Goal: Task Accomplishment & Management: Complete application form

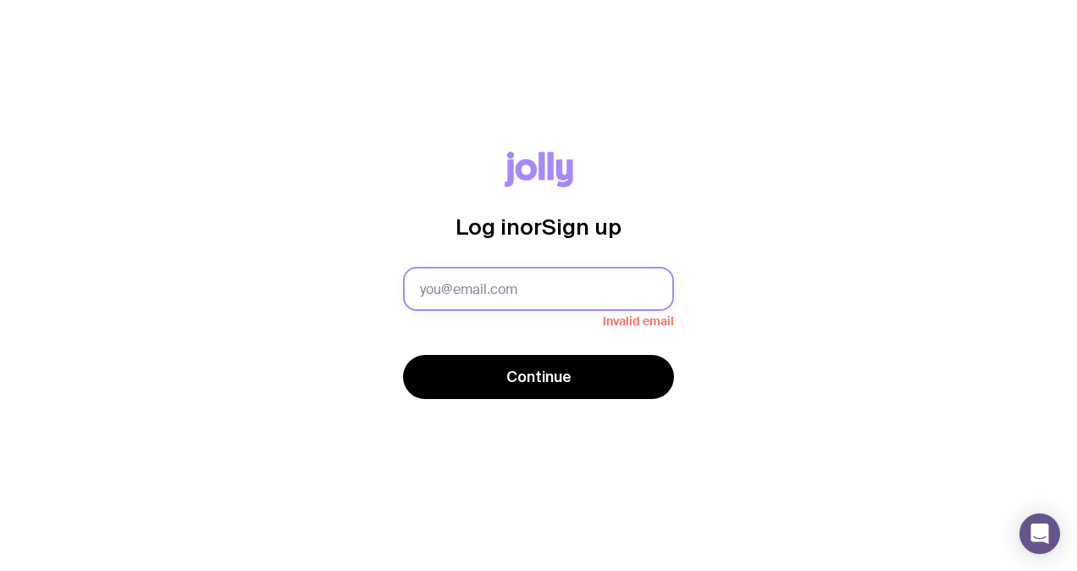
drag, startPoint x: 486, startPoint y: 304, endPoint x: 493, endPoint y: 293, distance: 12.9
click at [493, 293] on input "text" at bounding box center [538, 289] width 271 height 44
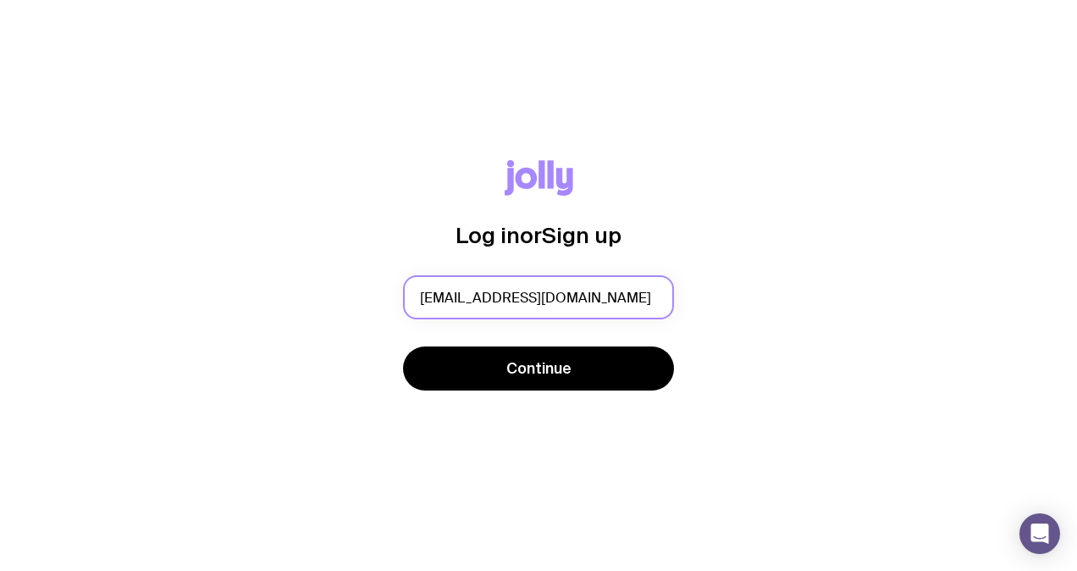
scroll to position [0, 25]
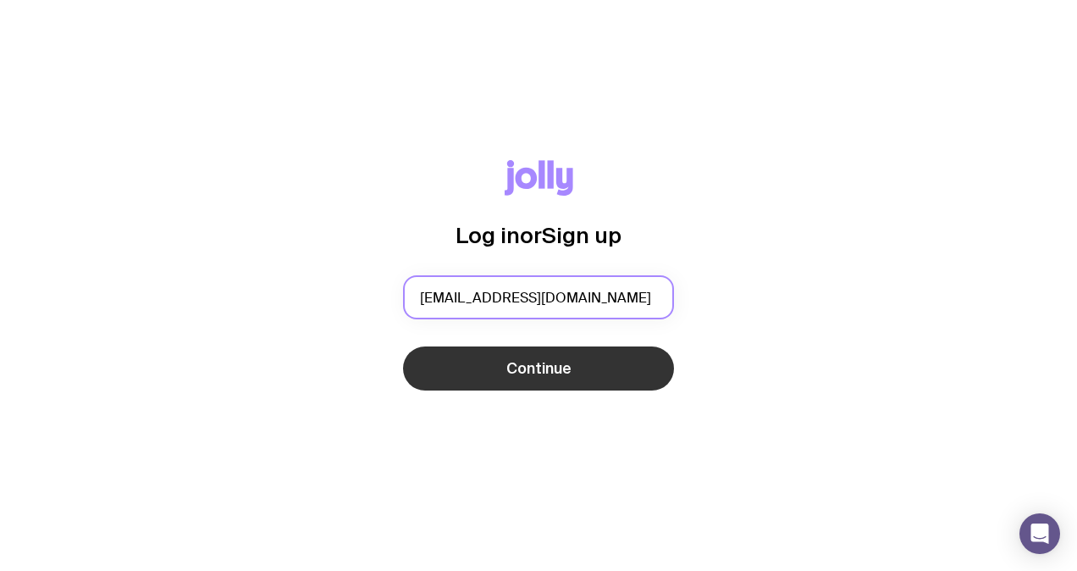
type input "[EMAIL_ADDRESS][DOMAIN_NAME]"
click at [534, 374] on span "Continue" at bounding box center [539, 368] width 65 height 20
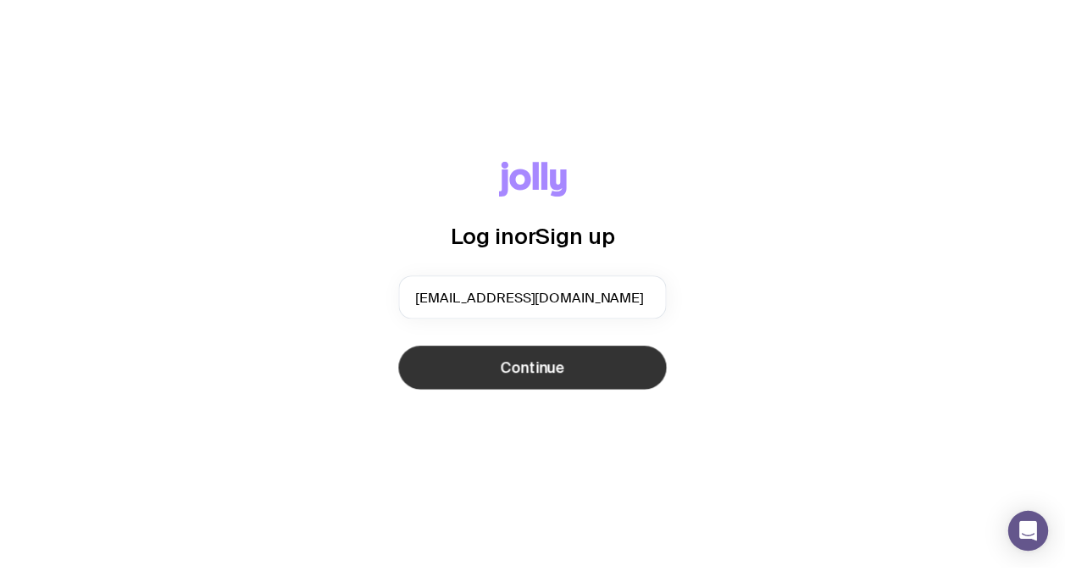
scroll to position [0, 0]
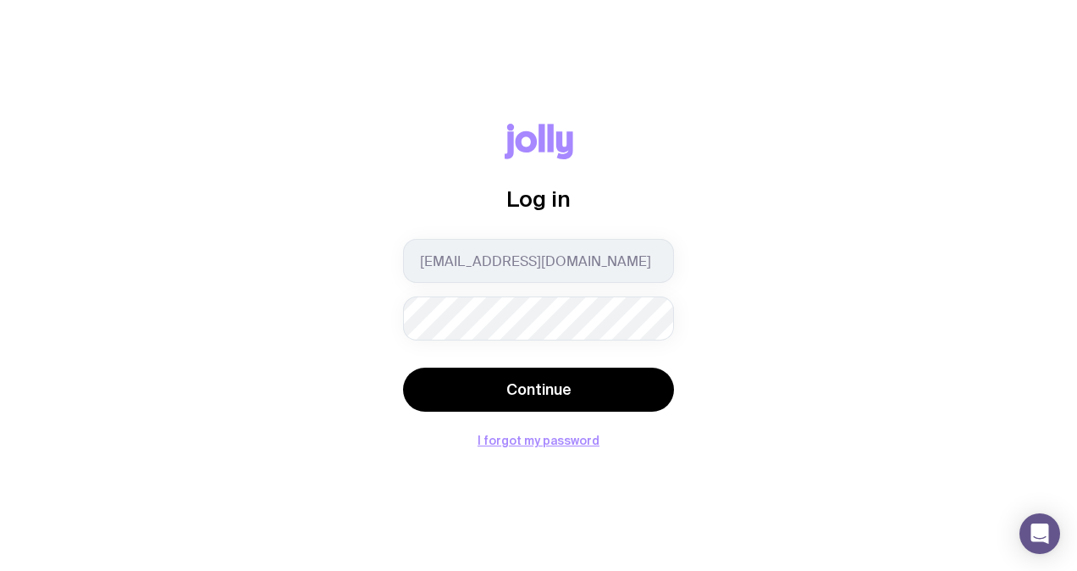
click at [802, 335] on div "Log in [EMAIL_ADDRESS][DOMAIN_NAME] Continue I forgot my password" at bounding box center [539, 285] width 996 height 323
drag, startPoint x: 562, startPoint y: 369, endPoint x: 47, endPoint y: 207, distance: 540.1
click at [561, 369] on button "Continue" at bounding box center [538, 390] width 271 height 44
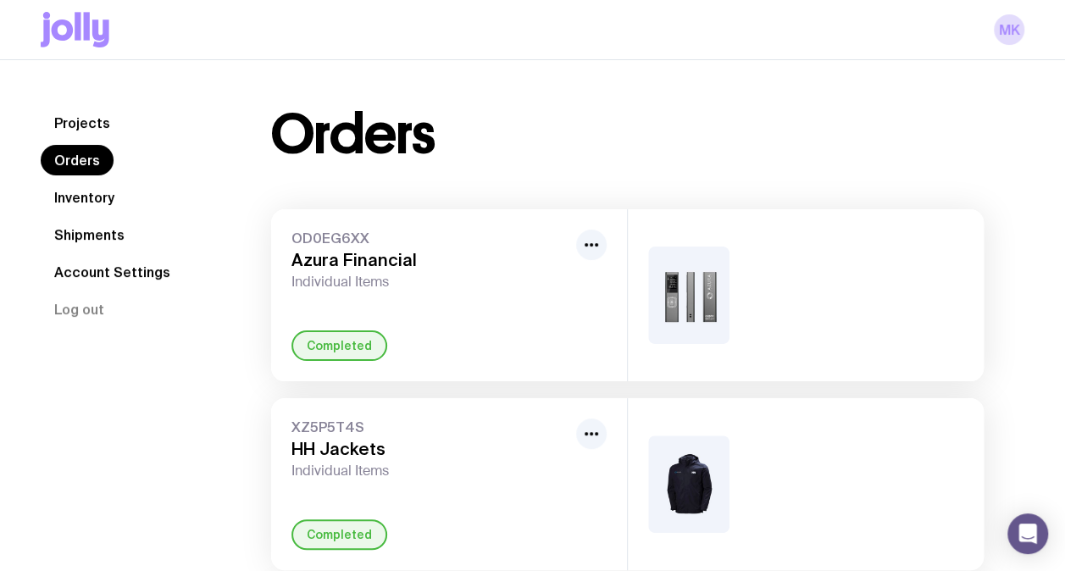
drag, startPoint x: 103, startPoint y: 200, endPoint x: 134, endPoint y: 213, distance: 33.0
click at [102, 200] on link "Inventory" at bounding box center [84, 197] width 87 height 30
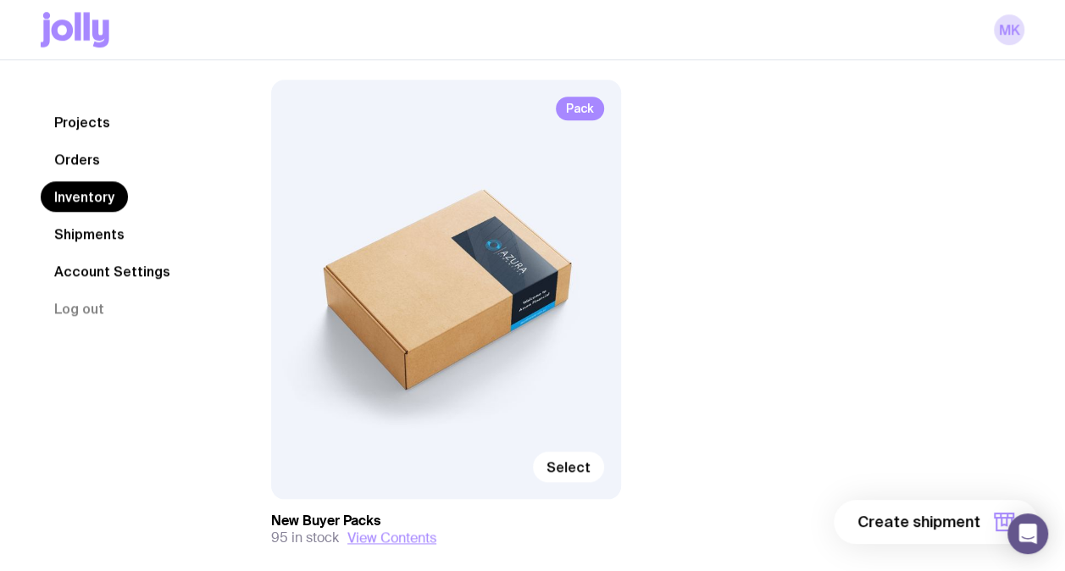
scroll to position [771, 0]
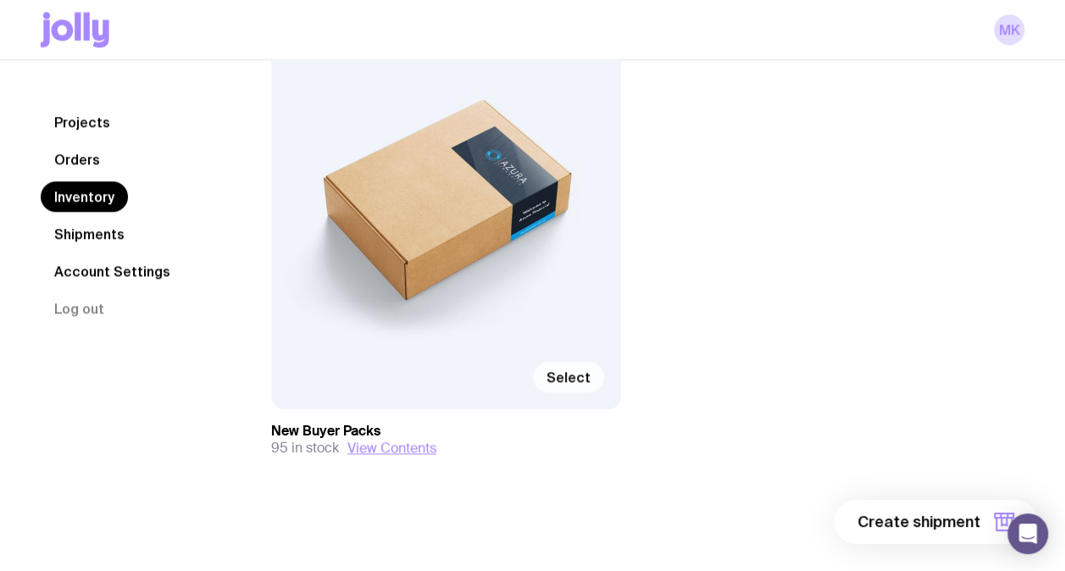
click at [574, 374] on span "Select" at bounding box center [568, 376] width 44 height 17
click at [0, 0] on input "Select" at bounding box center [0, 0] width 0 height 0
click at [951, 524] on span "1 item" at bounding box center [959, 522] width 42 height 20
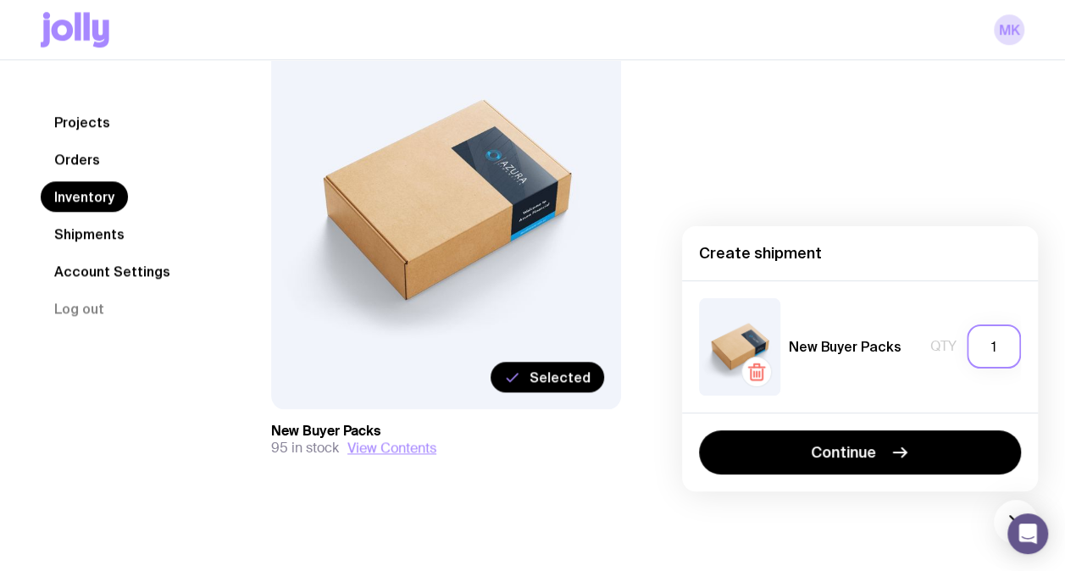
click at [996, 347] on input "1" at bounding box center [993, 346] width 54 height 44
drag, startPoint x: 997, startPoint y: 346, endPoint x: 972, endPoint y: 346, distance: 24.6
click at [977, 346] on input "1" at bounding box center [993, 346] width 54 height 44
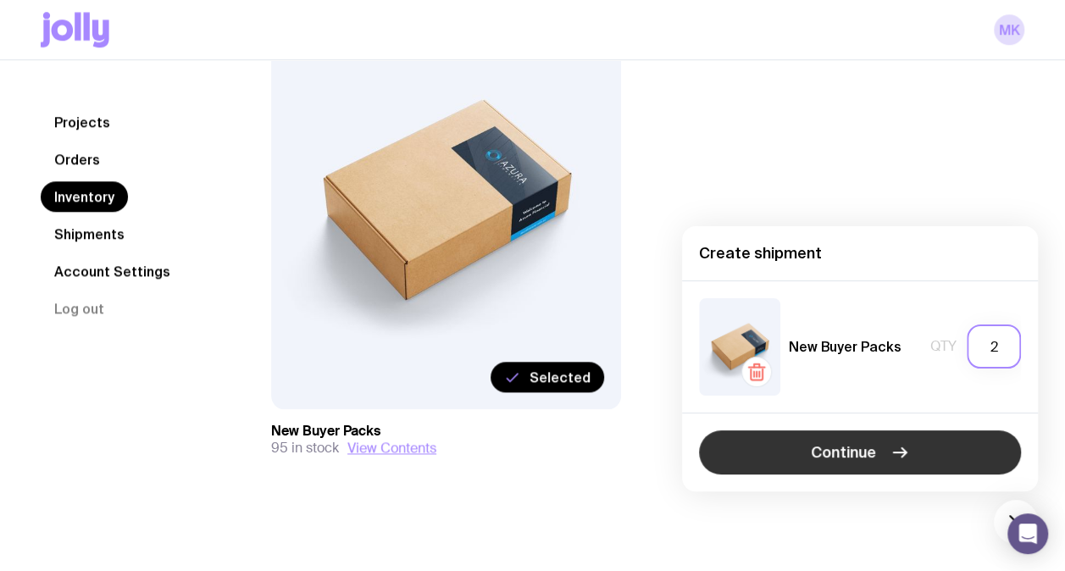
type input "2"
click at [921, 451] on button "Continue" at bounding box center [860, 452] width 322 height 44
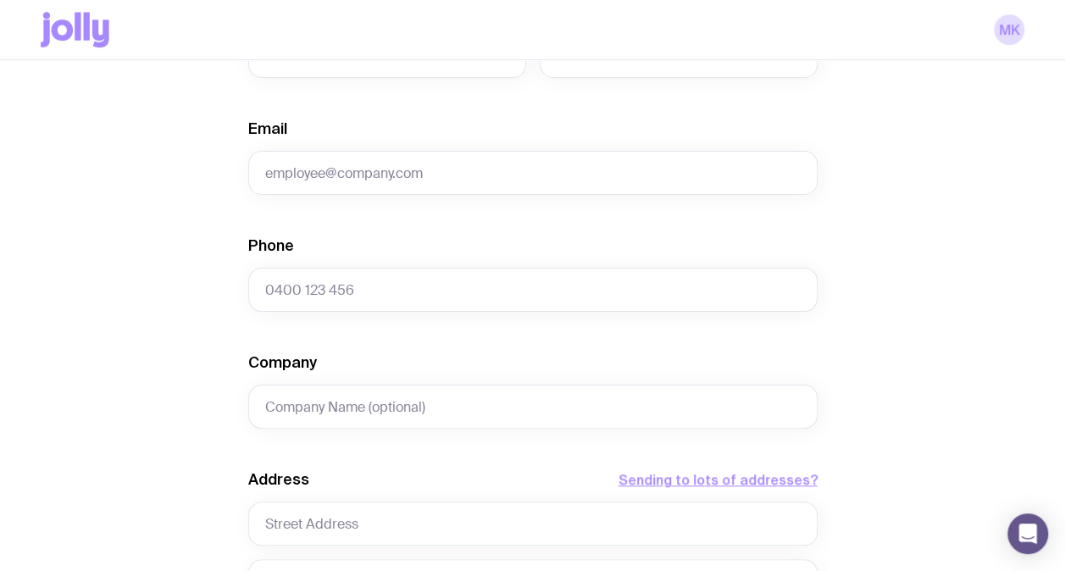
scroll to position [69, 0]
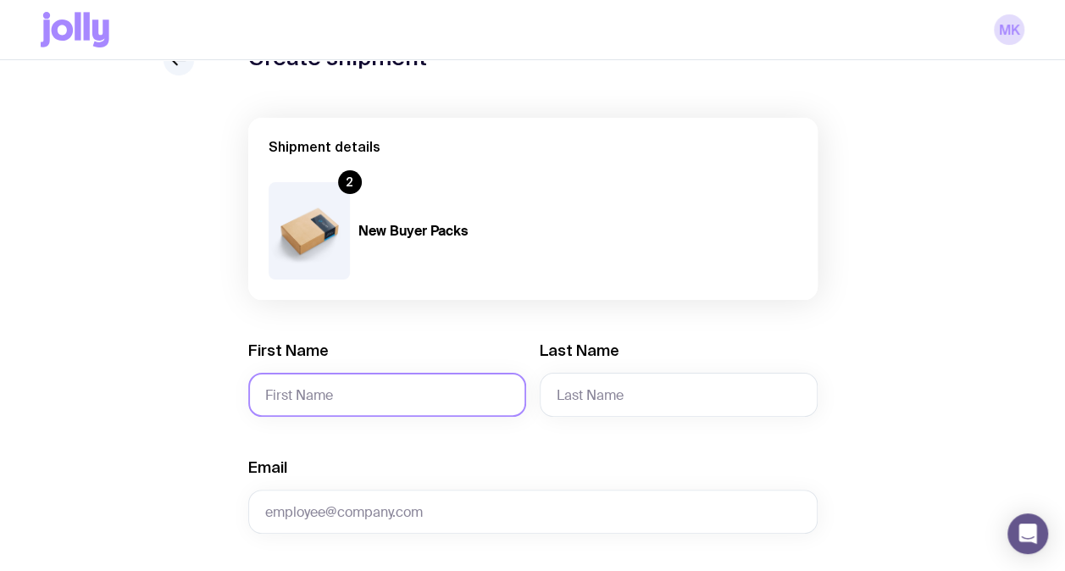
drag, startPoint x: 365, startPoint y: 391, endPoint x: 388, endPoint y: 390, distance: 22.9
click at [366, 390] on input "First Name" at bounding box center [387, 395] width 278 height 44
type input "[PERSON_NAME]"
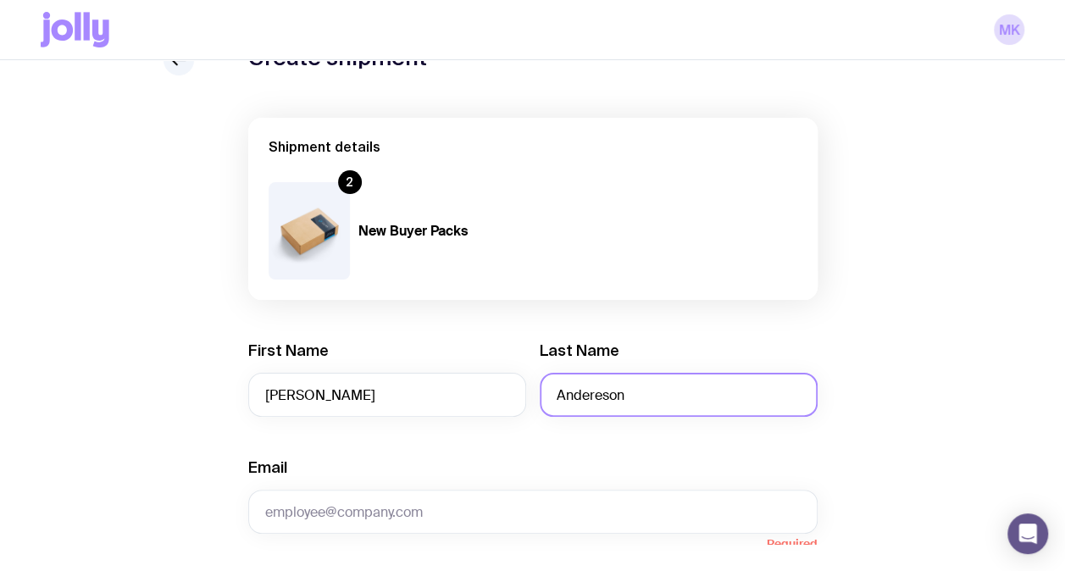
drag, startPoint x: 694, startPoint y: 386, endPoint x: 724, endPoint y: 398, distance: 32.7
click at [694, 387] on input "Andereson" at bounding box center [679, 395] width 278 height 44
drag, startPoint x: 724, startPoint y: 398, endPoint x: 548, endPoint y: 390, distance: 176.4
click at [548, 390] on input "Andereson" at bounding box center [679, 395] width 278 height 44
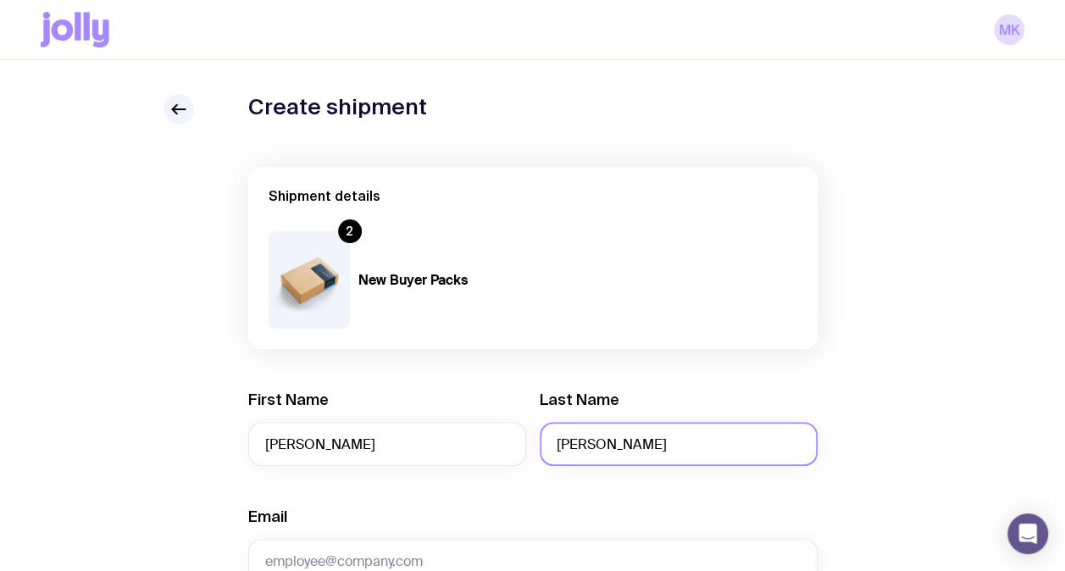
scroll to position [0, 0]
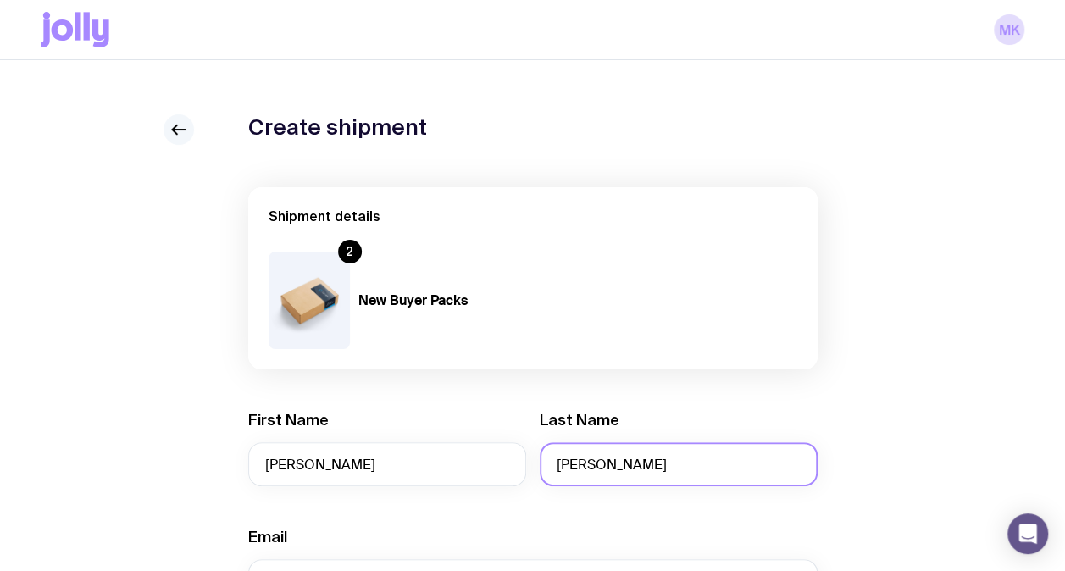
type input "[PERSON_NAME]"
click at [167, 130] on link at bounding box center [178, 129] width 30 height 30
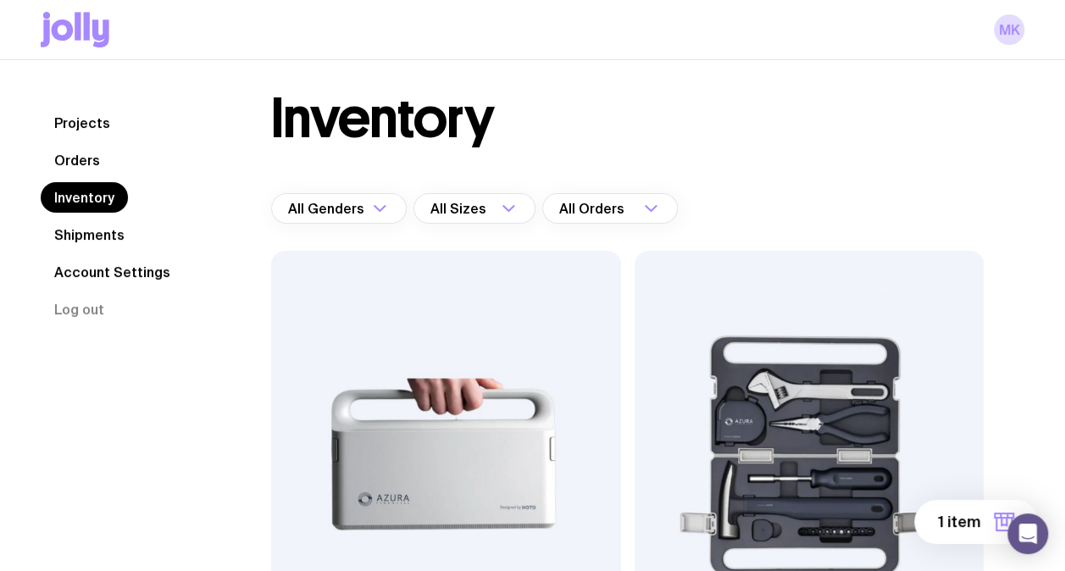
scroll to position [339, 0]
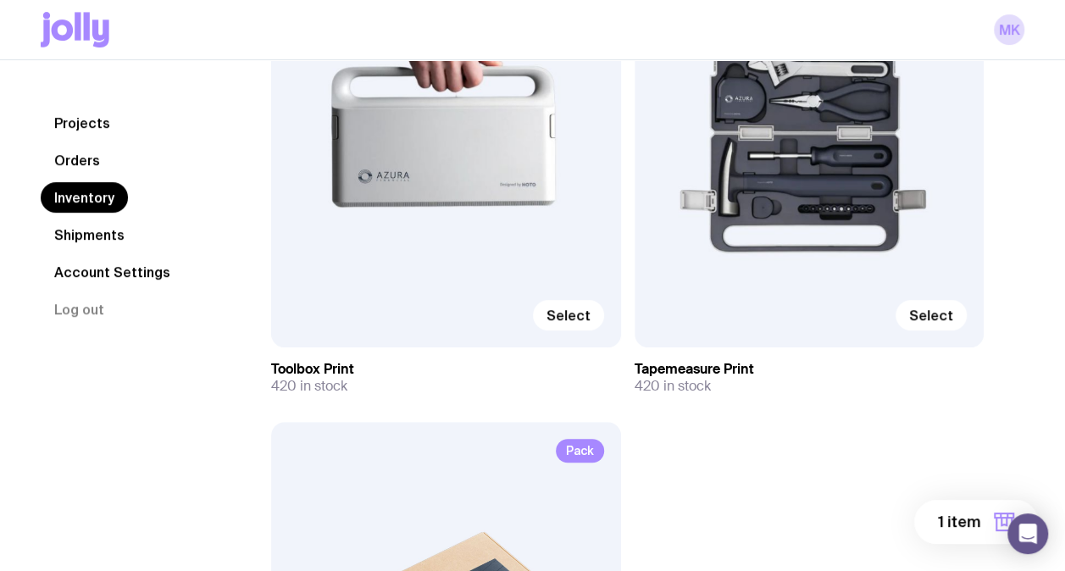
click at [963, 503] on button "1 item" at bounding box center [976, 522] width 124 height 44
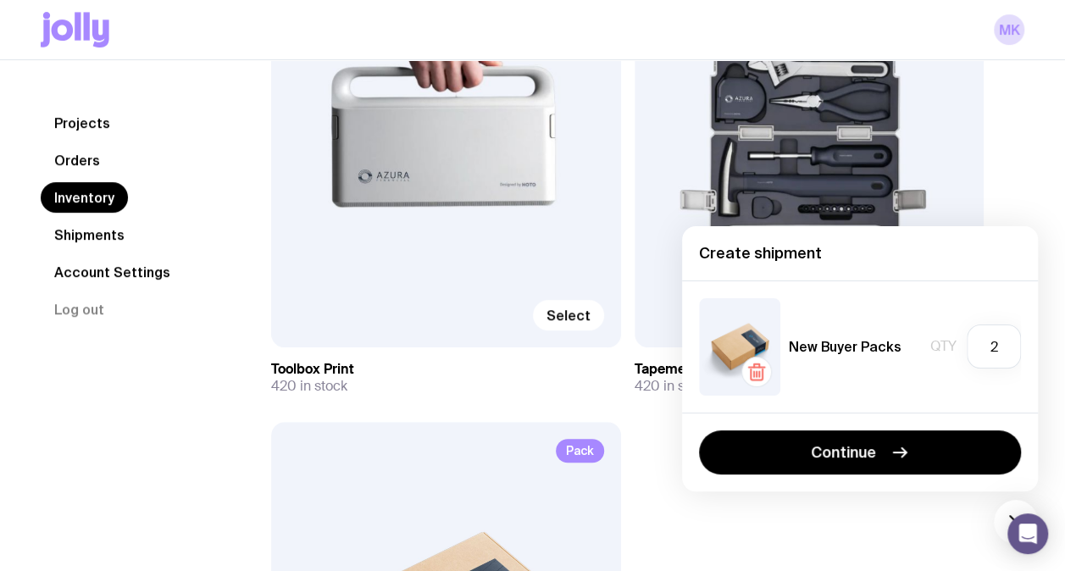
click at [979, 526] on div "Select Toolbox Print 420 in stock Select Tapemeasure Print 420 in stock Pack Se…" at bounding box center [627, 442] width 712 height 1028
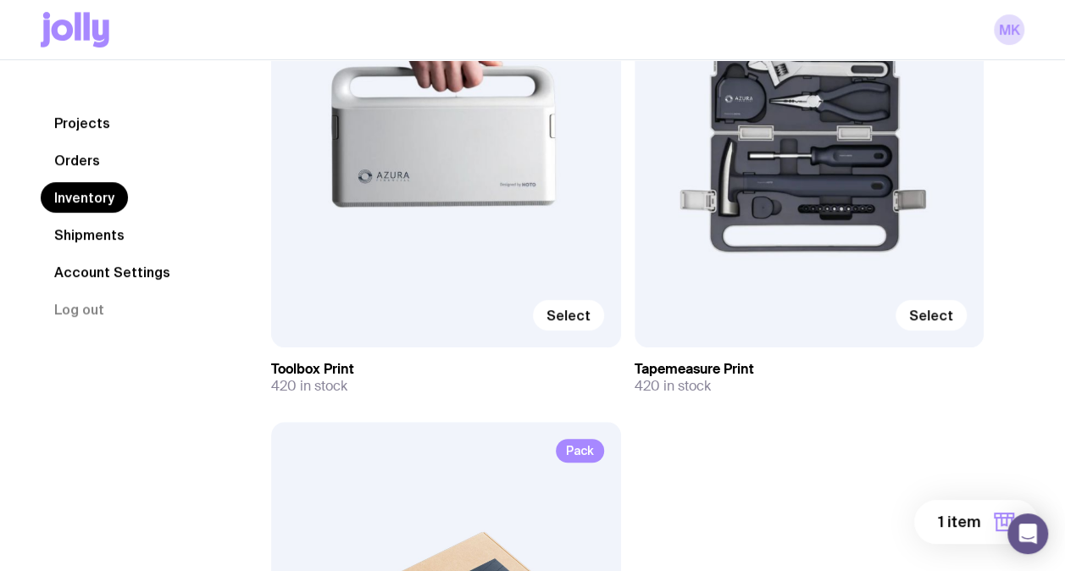
click at [966, 518] on span "1 item" at bounding box center [959, 522] width 42 height 20
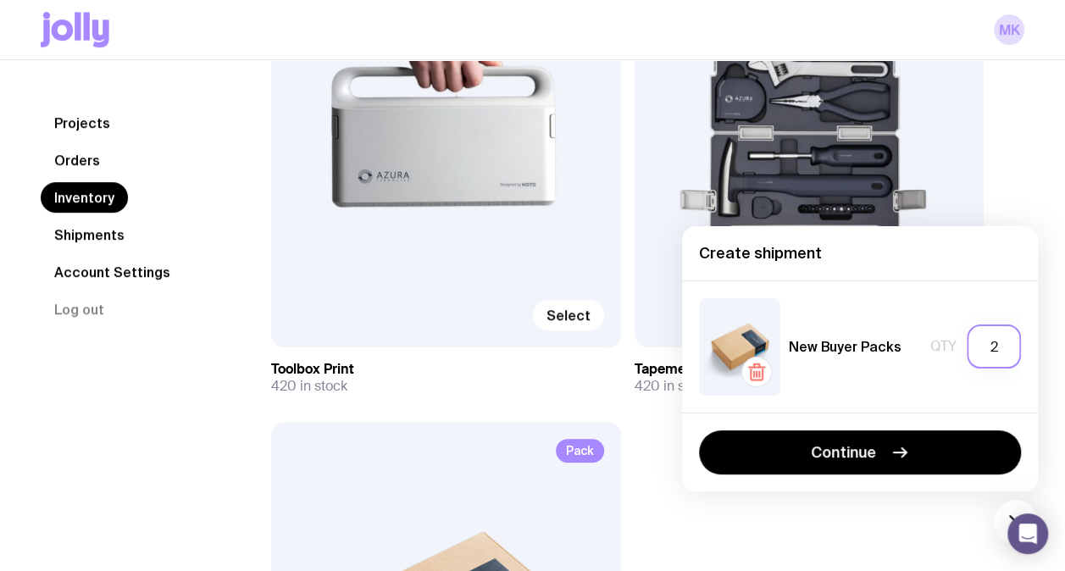
drag, startPoint x: 988, startPoint y: 347, endPoint x: 964, endPoint y: 347, distance: 24.6
click at [964, 347] on div "Qty 2" at bounding box center [975, 346] width 91 height 44
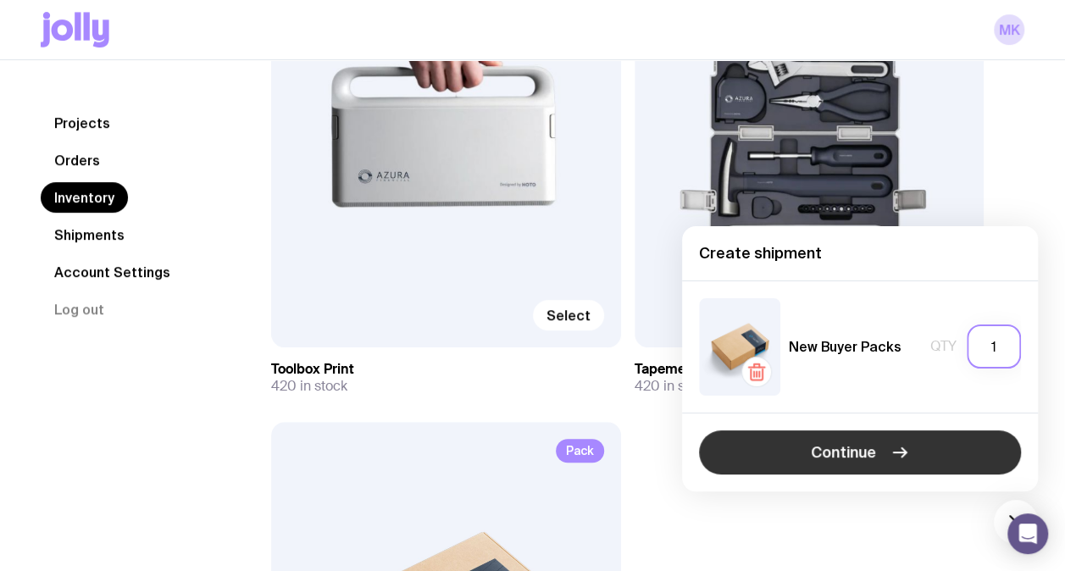
type input "1"
click at [910, 432] on button "Continue" at bounding box center [860, 452] width 322 height 44
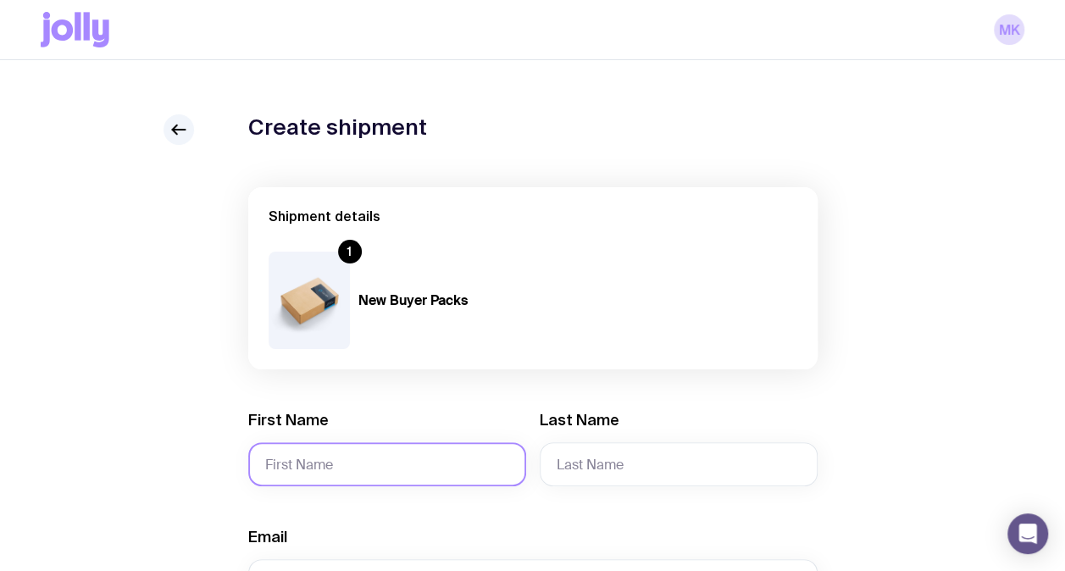
click at [405, 463] on input "First Name" at bounding box center [387, 464] width 278 height 44
type input "[PERSON_NAME]"
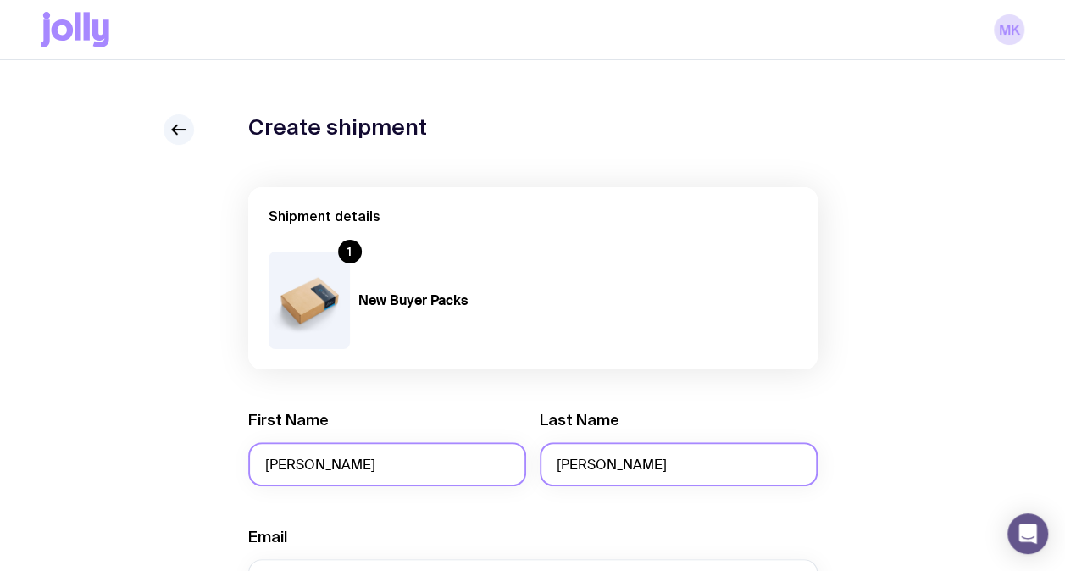
type input "[PERSON_NAME]"
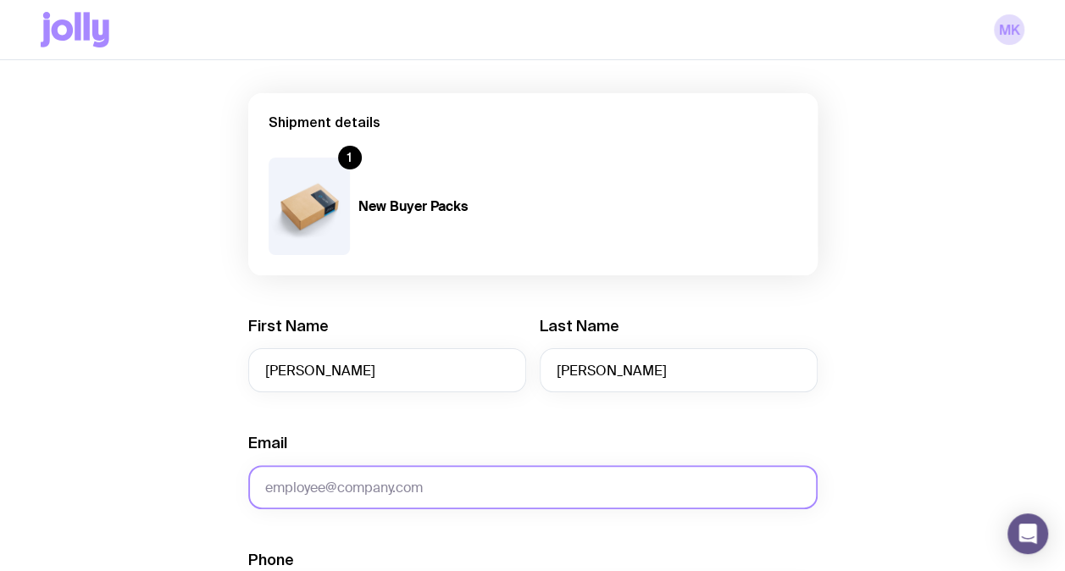
scroll to position [117, 0]
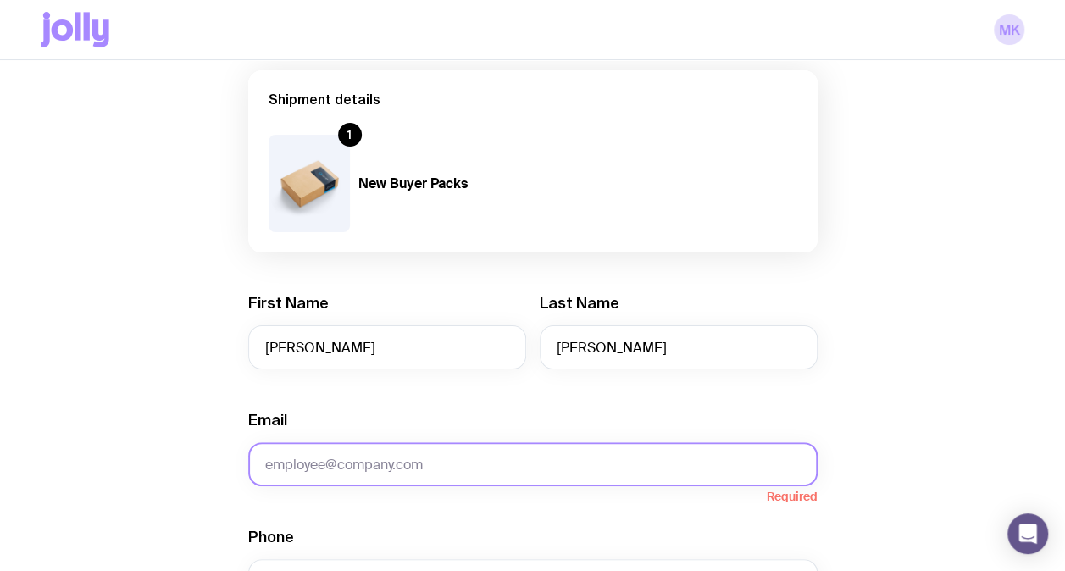
click at [333, 451] on input "Email" at bounding box center [532, 464] width 569 height 44
paste input "[PERSON_NAME][EMAIL_ADDRESS][DOMAIN_NAME]"
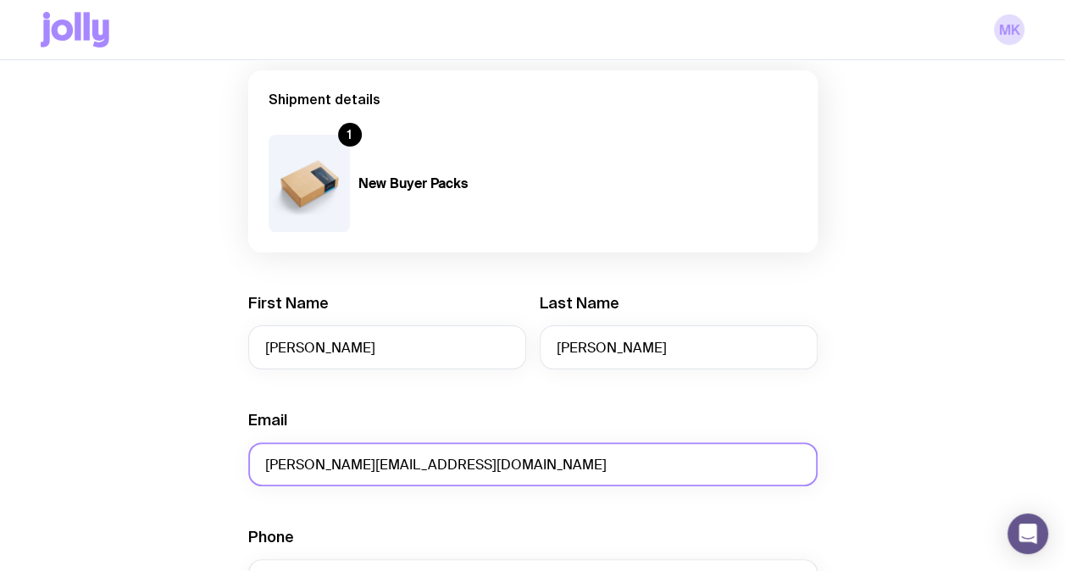
type input "[PERSON_NAME][EMAIL_ADDRESS][DOMAIN_NAME]"
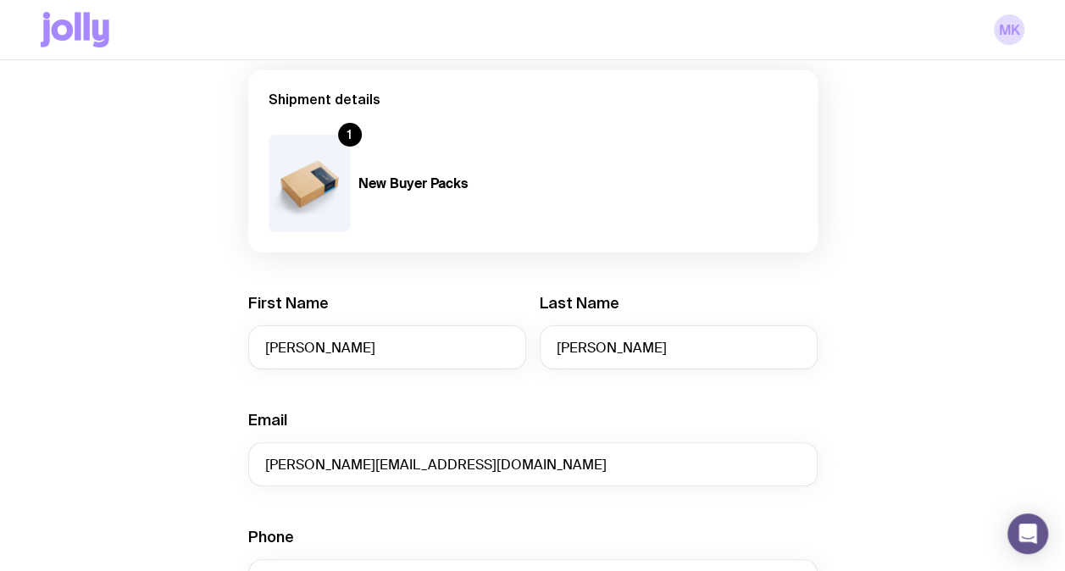
scroll to position [456, 0]
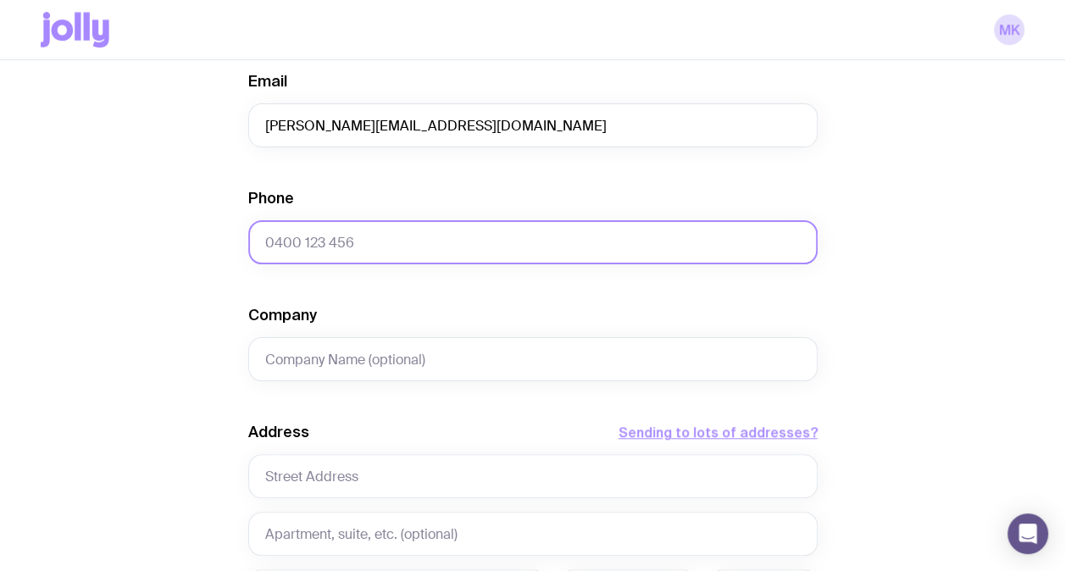
click at [344, 252] on input "Phone" at bounding box center [532, 242] width 569 height 44
paste input "0434533685"
type input "0434533685"
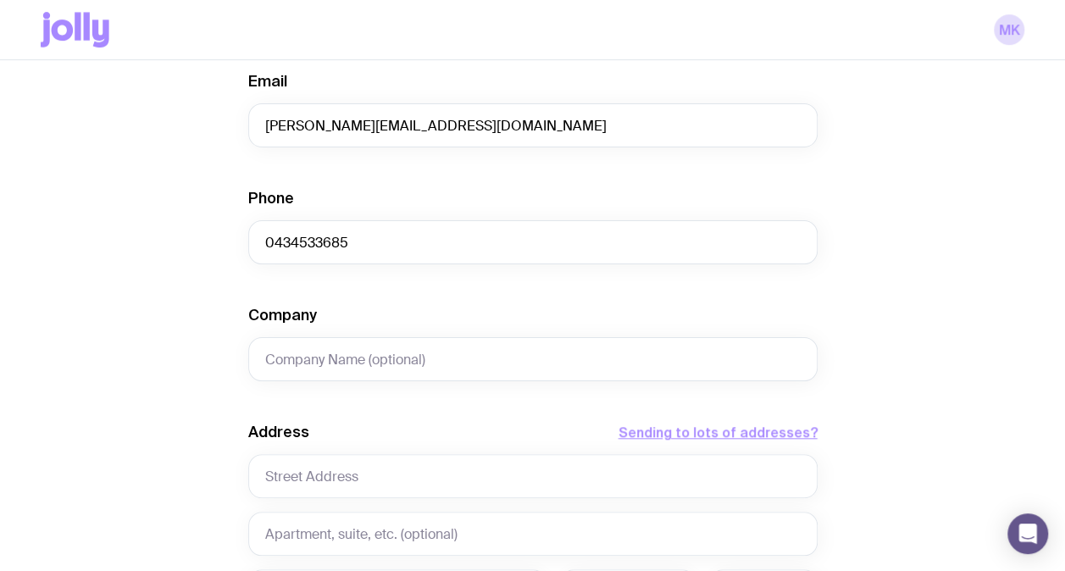
drag, startPoint x: 1028, startPoint y: 252, endPoint x: 827, endPoint y: 288, distance: 204.7
click at [1015, 252] on div "Create shipment Shipment details 1 New Buyer Packs First Name [PERSON_NAME] Las…" at bounding box center [532, 275] width 1065 height 1343
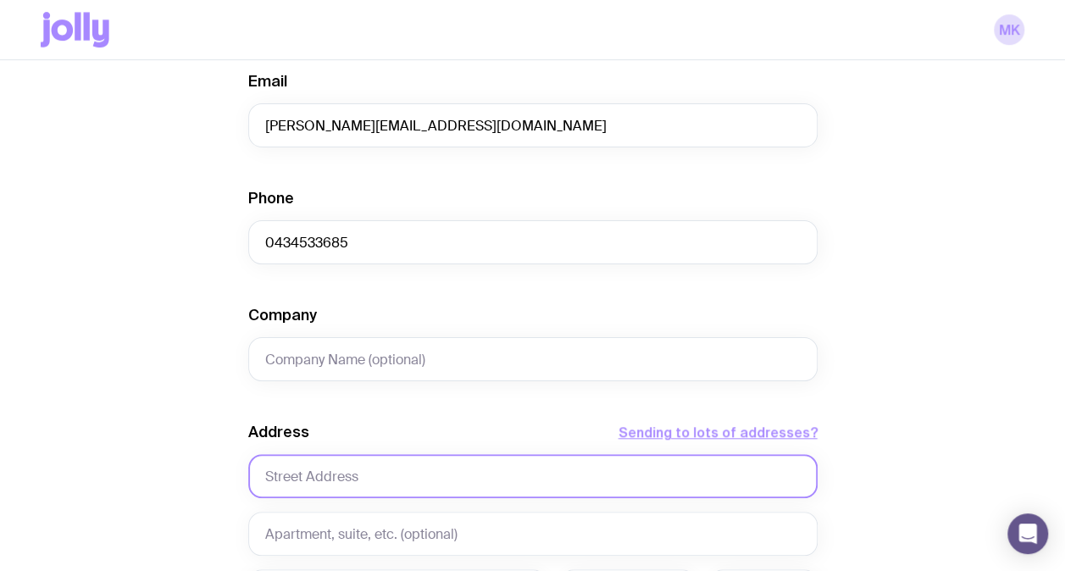
drag, startPoint x: 390, startPoint y: 490, endPoint x: 392, endPoint y: 482, distance: 8.6
click at [390, 490] on input "text" at bounding box center [532, 476] width 569 height 44
paste input "[STREET_ADDRESS]"
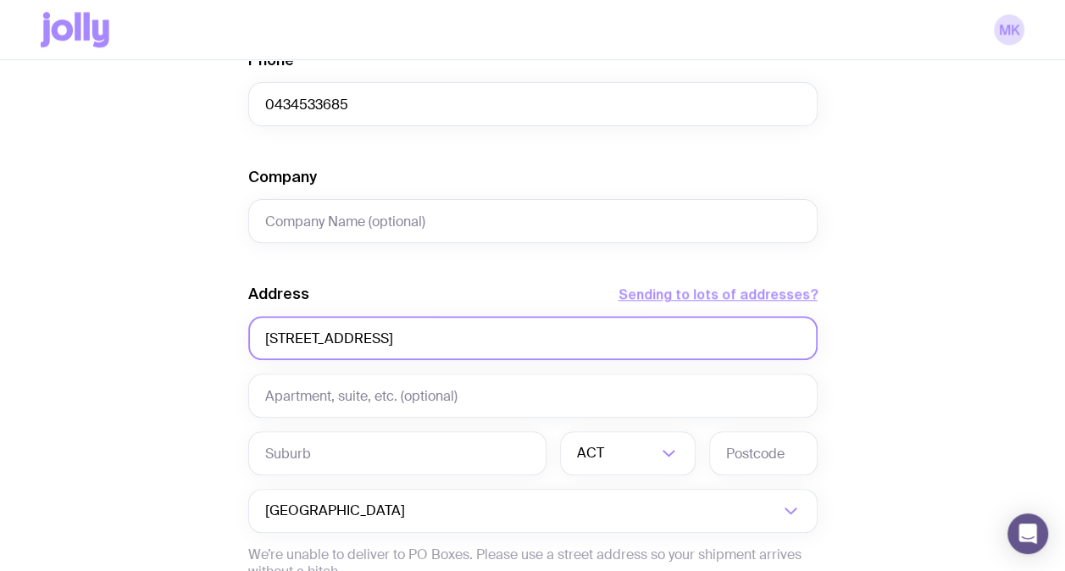
scroll to position [795, 0]
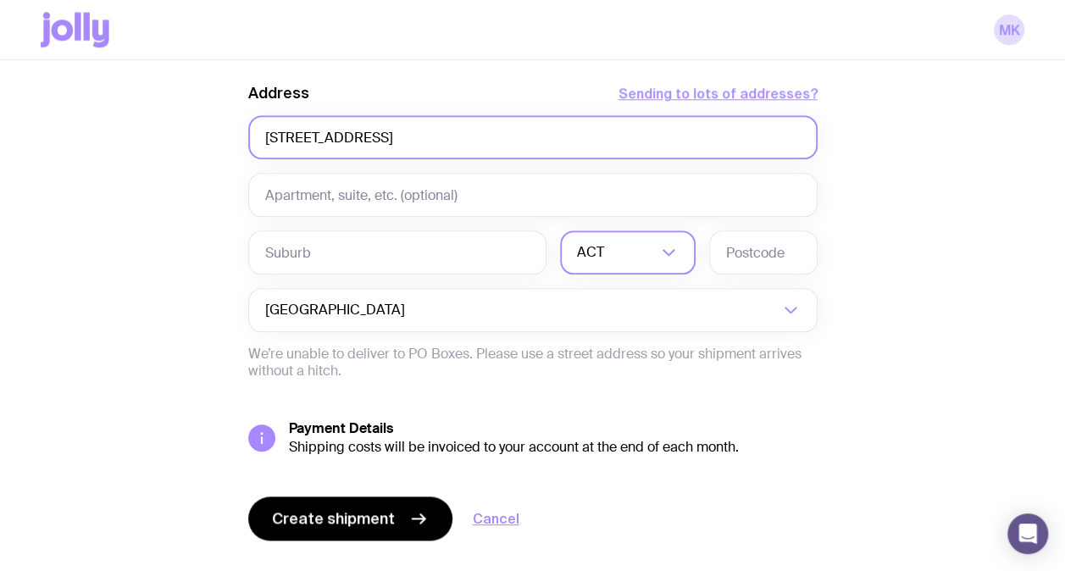
type input "[STREET_ADDRESS]"
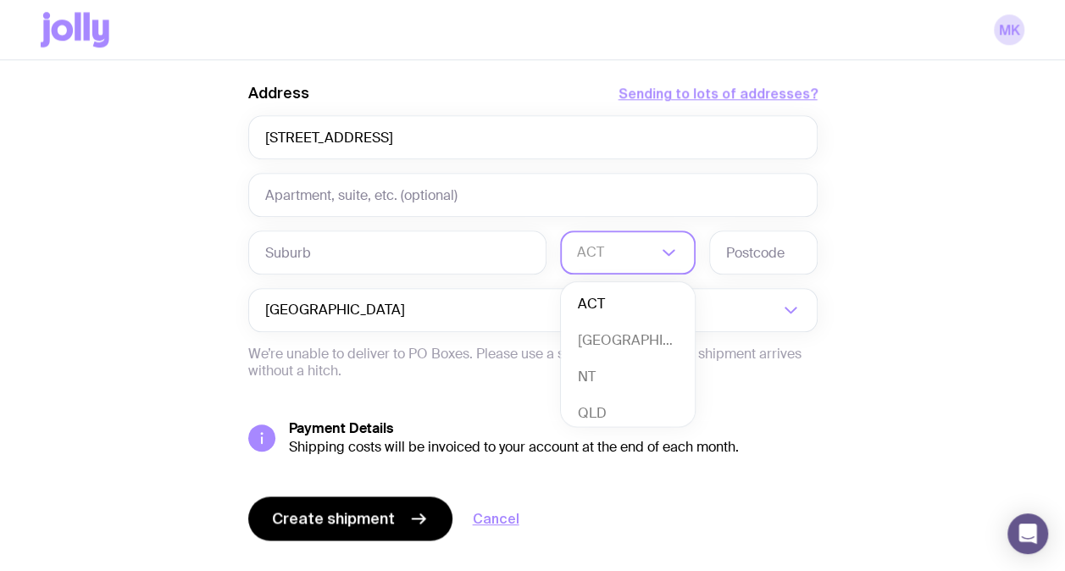
drag, startPoint x: 649, startPoint y: 271, endPoint x: 623, endPoint y: 313, distance: 48.7
click at [647, 270] on input "Search for option" at bounding box center [617, 252] width 80 height 44
drag, startPoint x: 608, startPoint y: 330, endPoint x: 849, endPoint y: 354, distance: 241.7
click at [608, 330] on li "[GEOGRAPHIC_DATA]" at bounding box center [628, 341] width 134 height 36
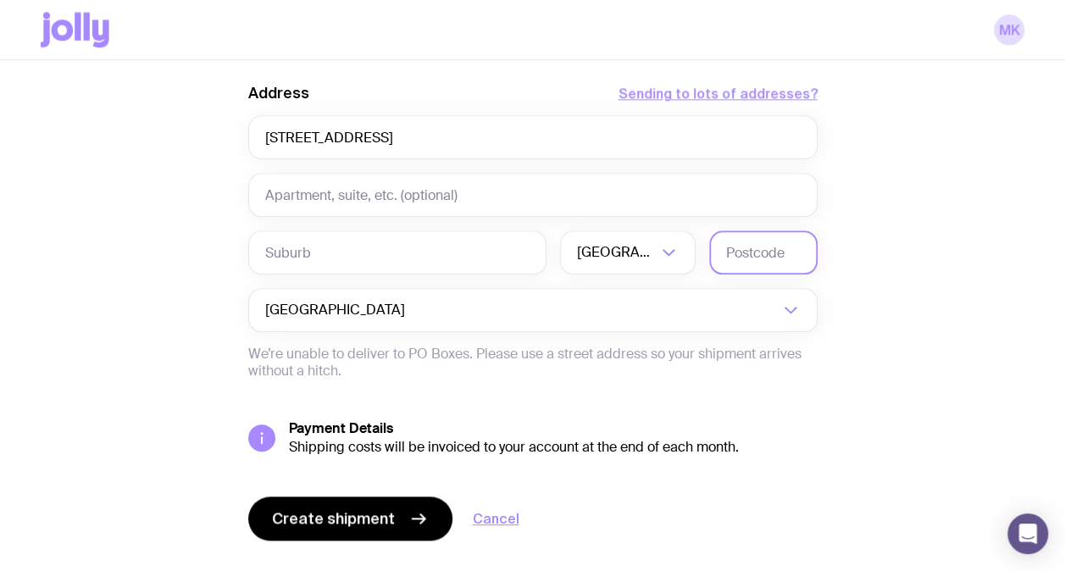
click at [737, 252] on input "text" at bounding box center [763, 252] width 108 height 44
type input "2010"
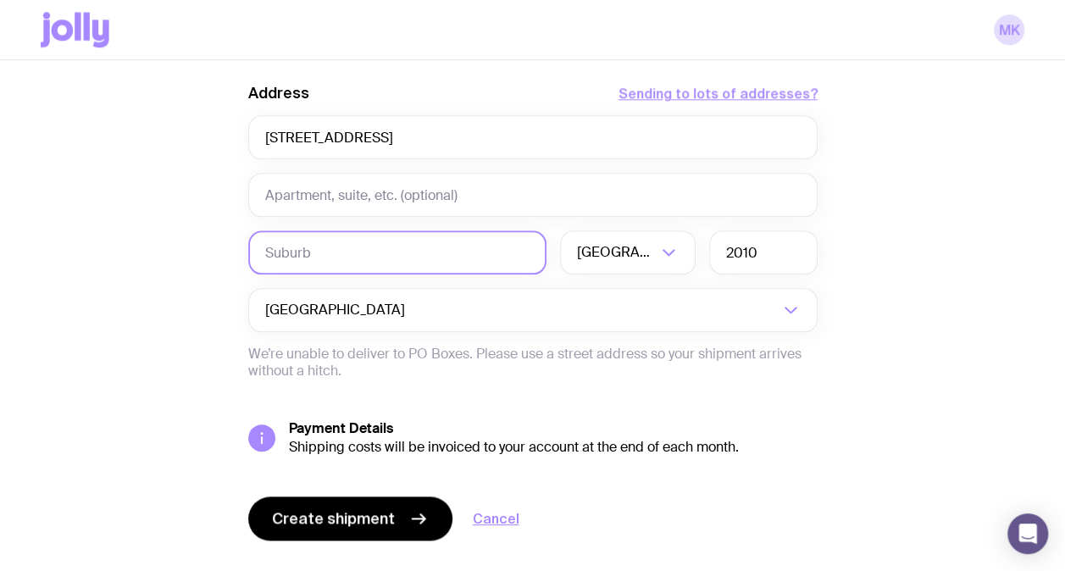
click at [359, 267] on input "text" at bounding box center [397, 252] width 298 height 44
type input "[GEOGRAPHIC_DATA]"
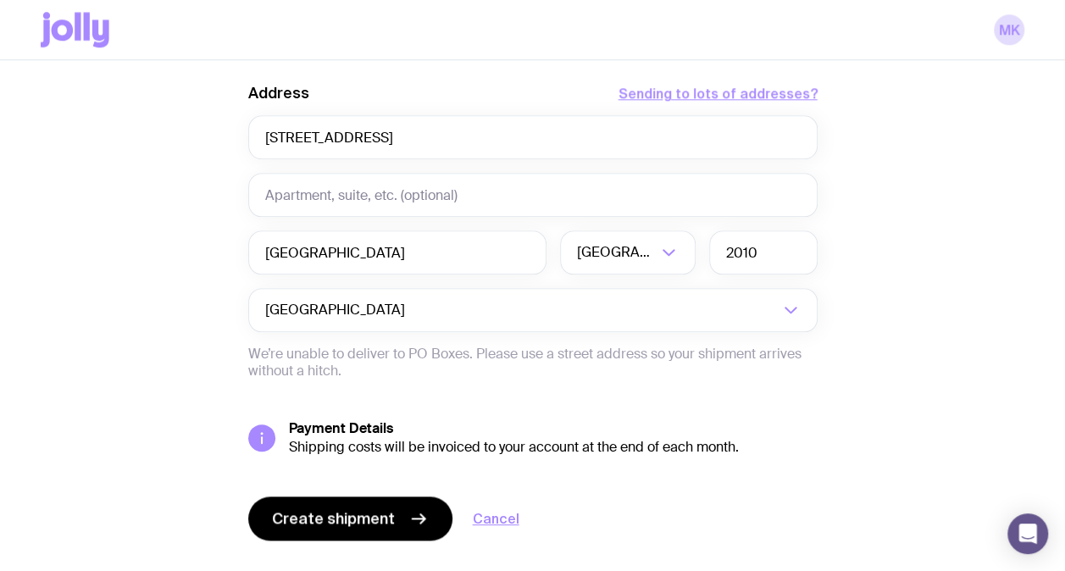
drag, startPoint x: 969, startPoint y: 333, endPoint x: 939, endPoint y: 324, distance: 31.6
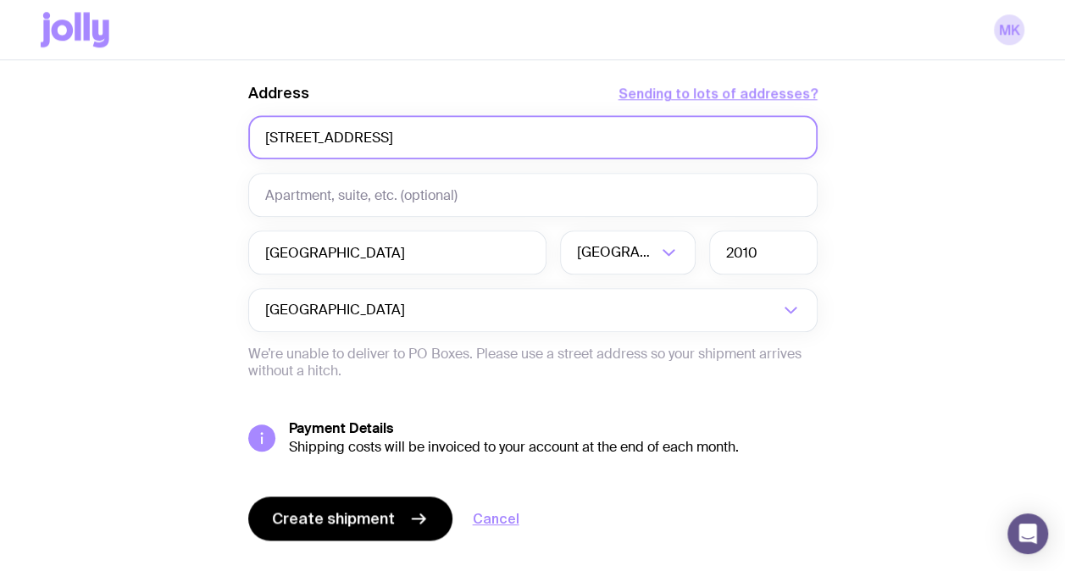
drag, startPoint x: 413, startPoint y: 133, endPoint x: 863, endPoint y: 141, distance: 449.8
type input "[STREET_ADDRESS]"
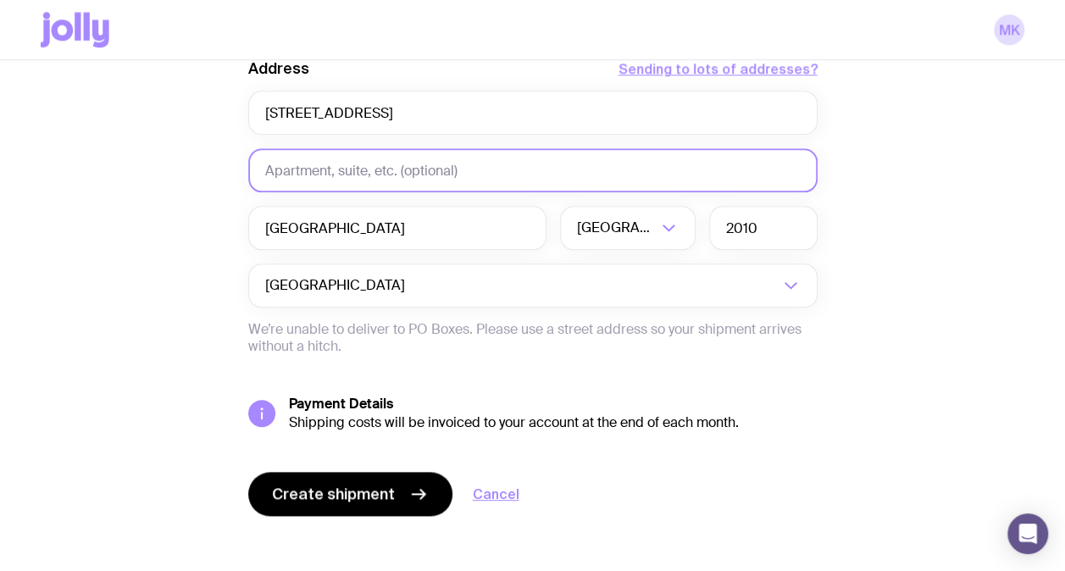
scroll to position [832, 0]
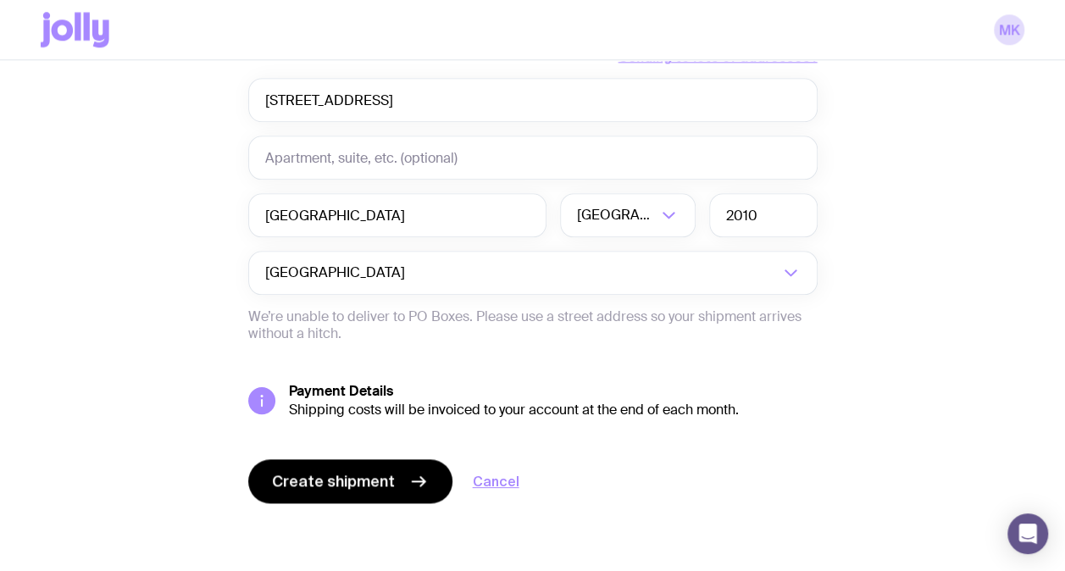
click at [671, 464] on div "Create shipment Cancel" at bounding box center [532, 481] width 569 height 44
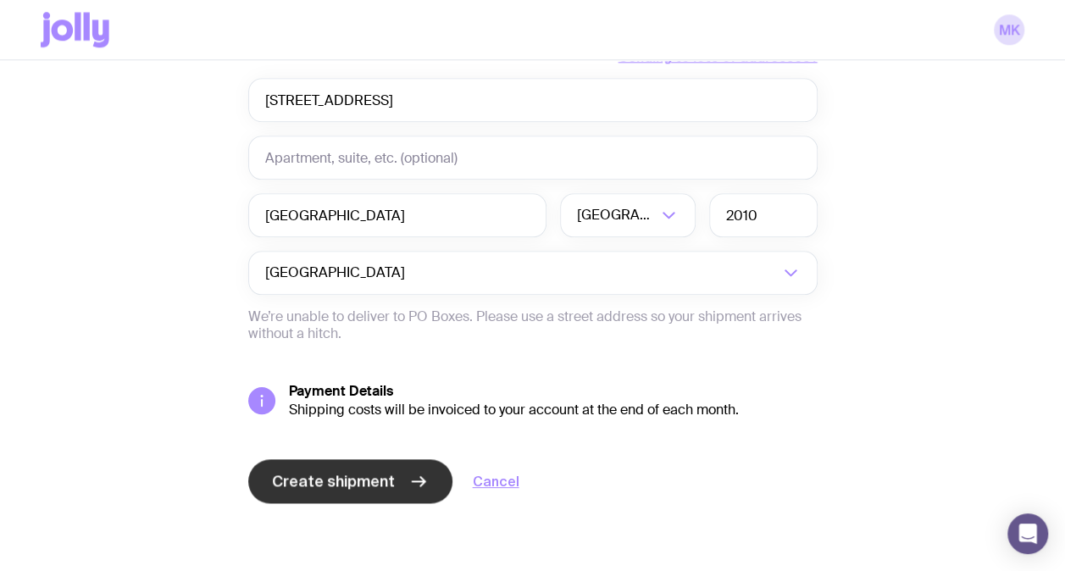
click at [347, 484] on span "Create shipment" at bounding box center [333, 481] width 123 height 20
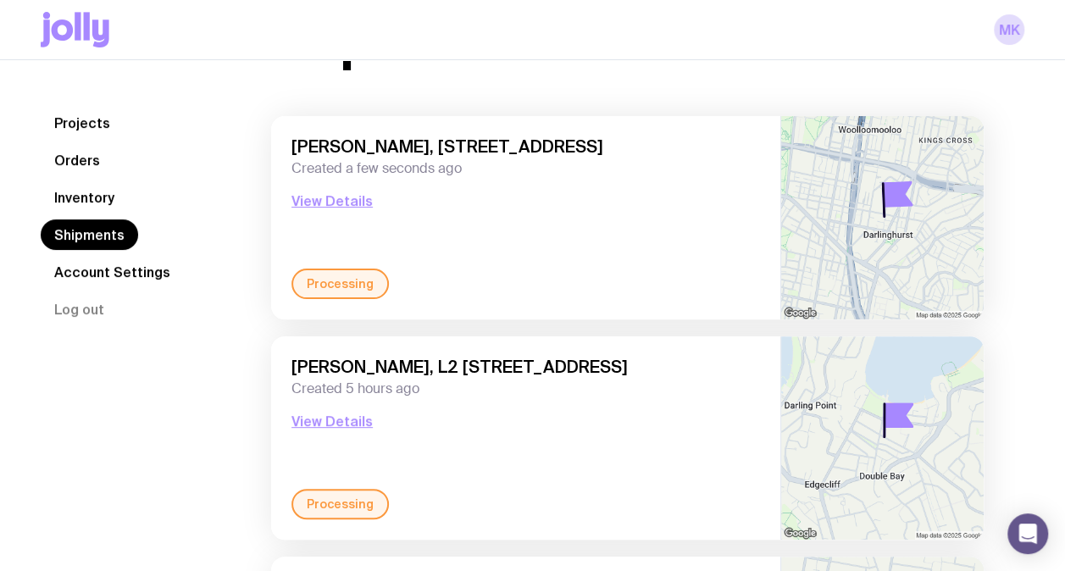
scroll to position [169, 0]
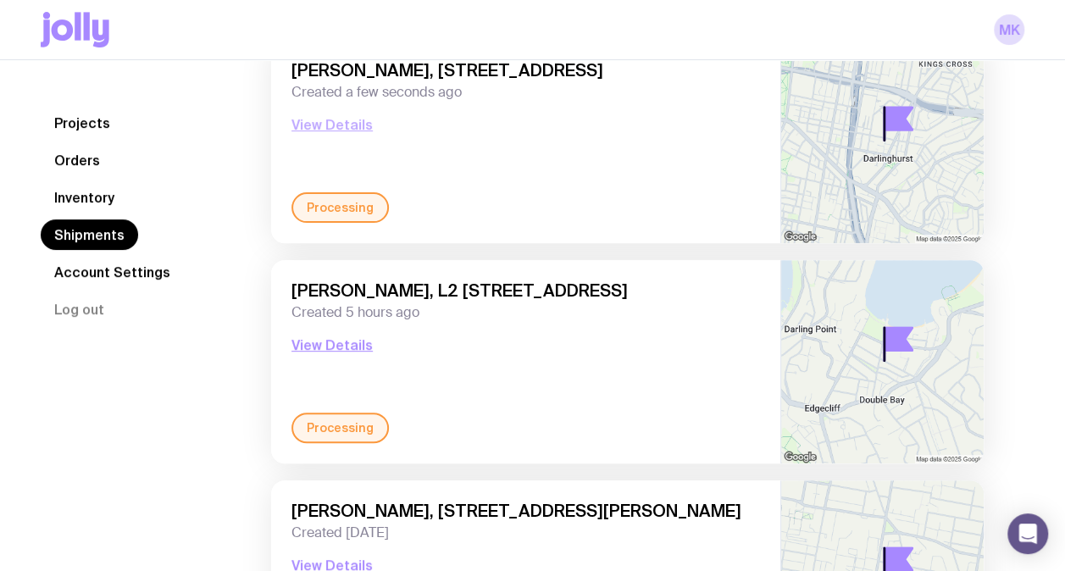
click at [336, 126] on button "View Details" at bounding box center [331, 124] width 81 height 20
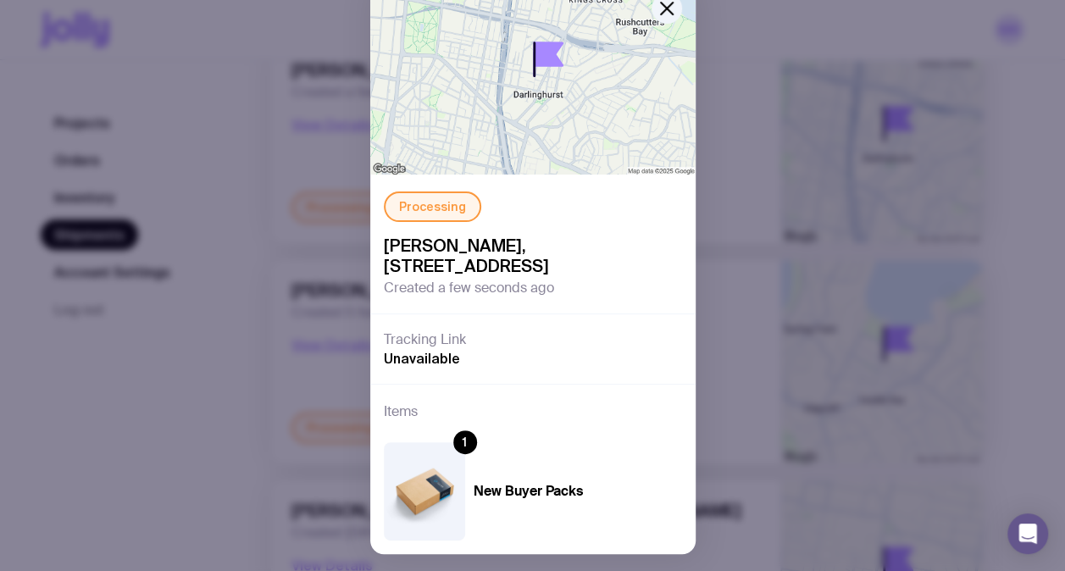
scroll to position [130, 0]
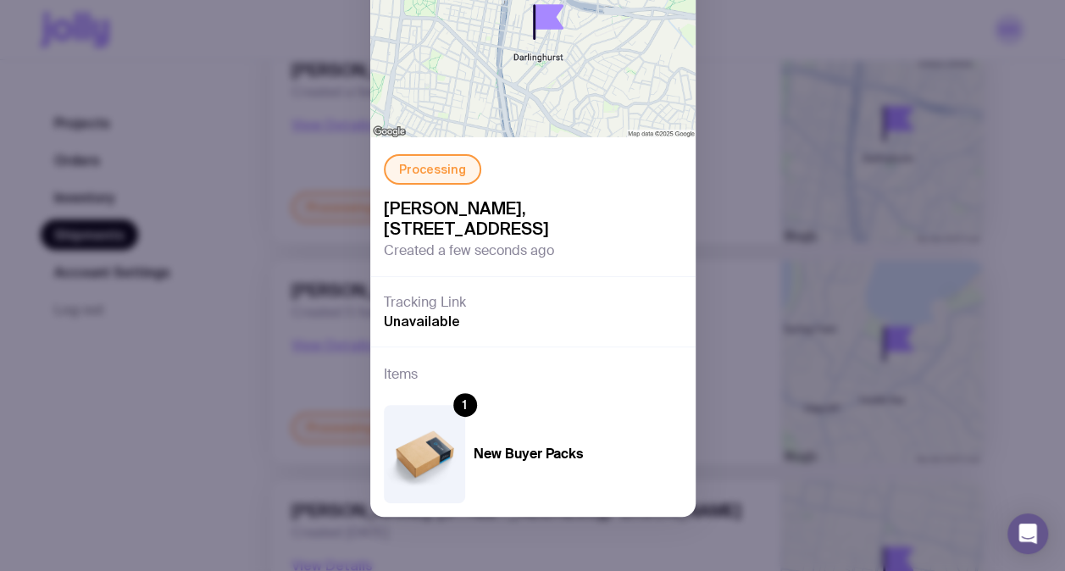
click at [427, 322] on span "Unavailable" at bounding box center [422, 321] width 76 height 17
drag, startPoint x: 427, startPoint y: 322, endPoint x: 896, endPoint y: 367, distance: 471.4
click at [896, 361] on div "Processing [PERSON_NAME], [STREET_ADDRESS] Created a few seconds ago Tracking L…" at bounding box center [532, 285] width 1065 height 571
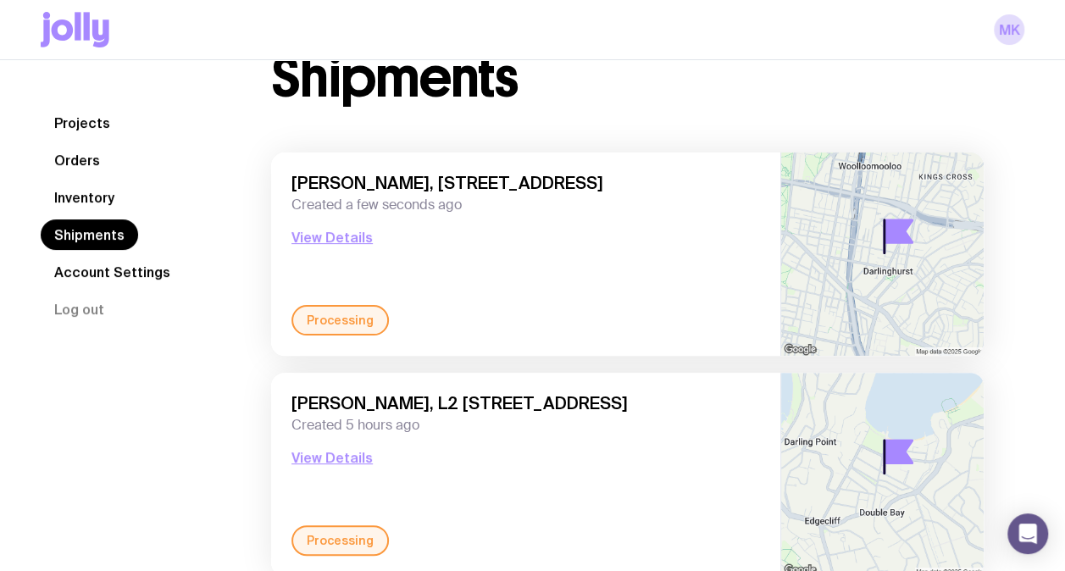
scroll to position [0, 0]
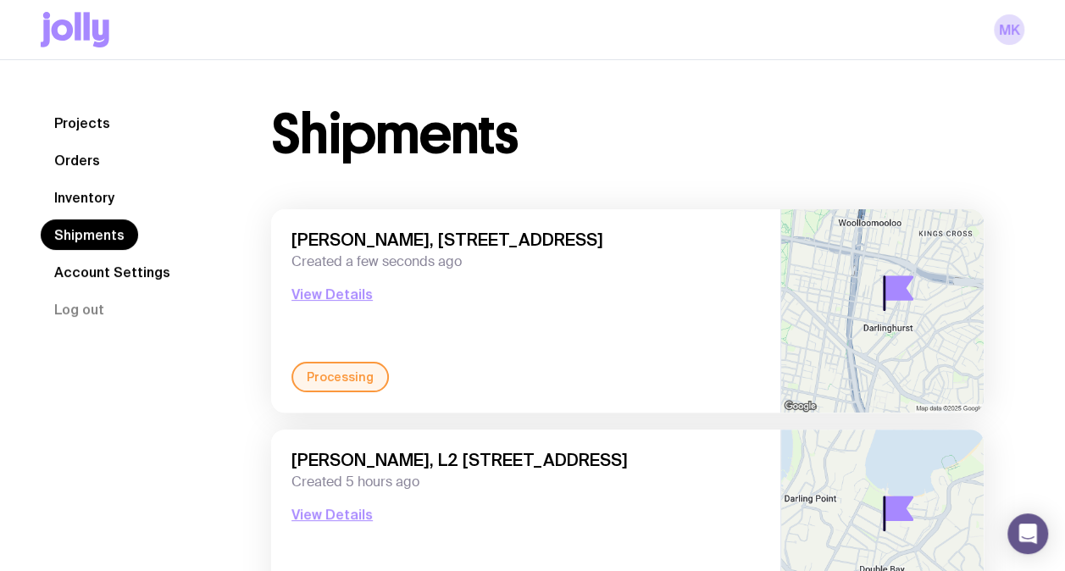
drag, startPoint x: 429, startPoint y: 235, endPoint x: 699, endPoint y: 240, distance: 270.2
click at [699, 240] on span "[PERSON_NAME], [STREET_ADDRESS]" at bounding box center [525, 240] width 468 height 20
copy span "[STREET_ADDRESS]"
click at [102, 198] on link "Inventory" at bounding box center [84, 197] width 87 height 30
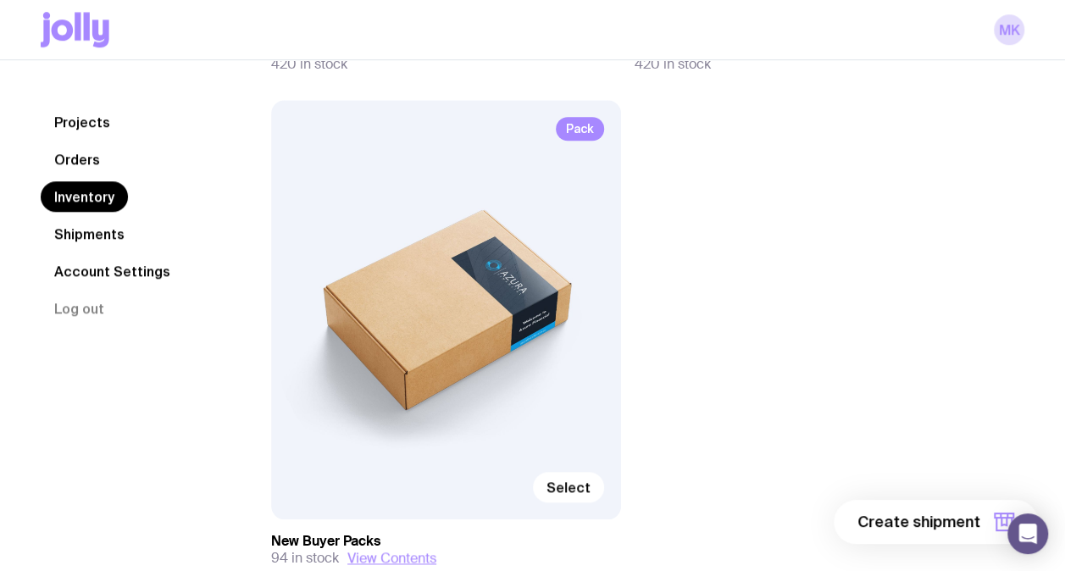
scroll to position [771, 0]
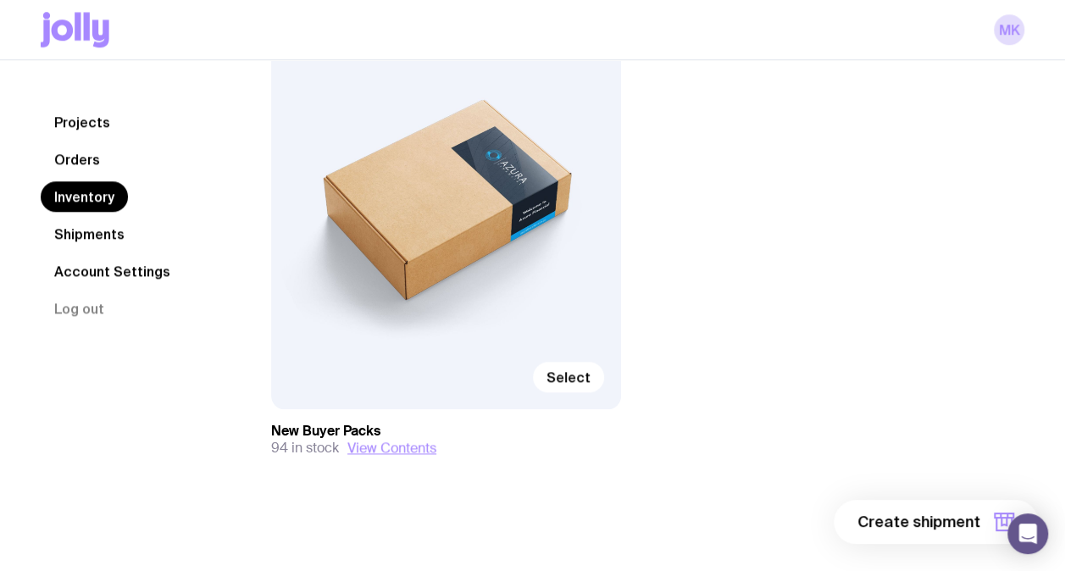
drag, startPoint x: 459, startPoint y: 285, endPoint x: 468, endPoint y: 286, distance: 8.6
click at [461, 284] on div "Pack Select" at bounding box center [446, 199] width 350 height 419
drag, startPoint x: 574, startPoint y: 373, endPoint x: 919, endPoint y: 427, distance: 349.0
click at [575, 372] on span "Select" at bounding box center [568, 376] width 44 height 17
click at [0, 0] on input "Select" at bounding box center [0, 0] width 0 height 0
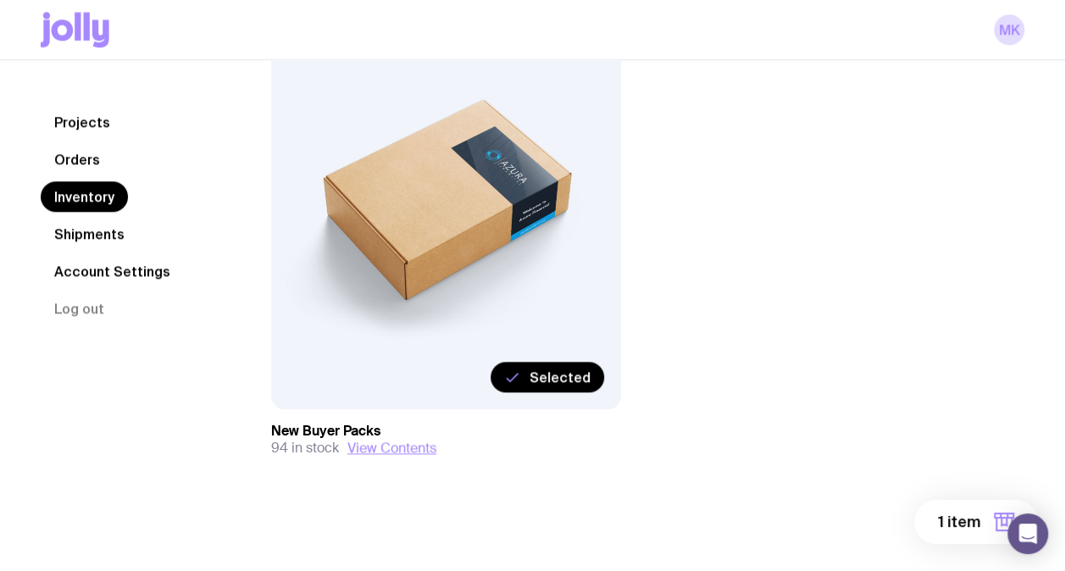
click at [966, 527] on span "1 item" at bounding box center [959, 522] width 42 height 20
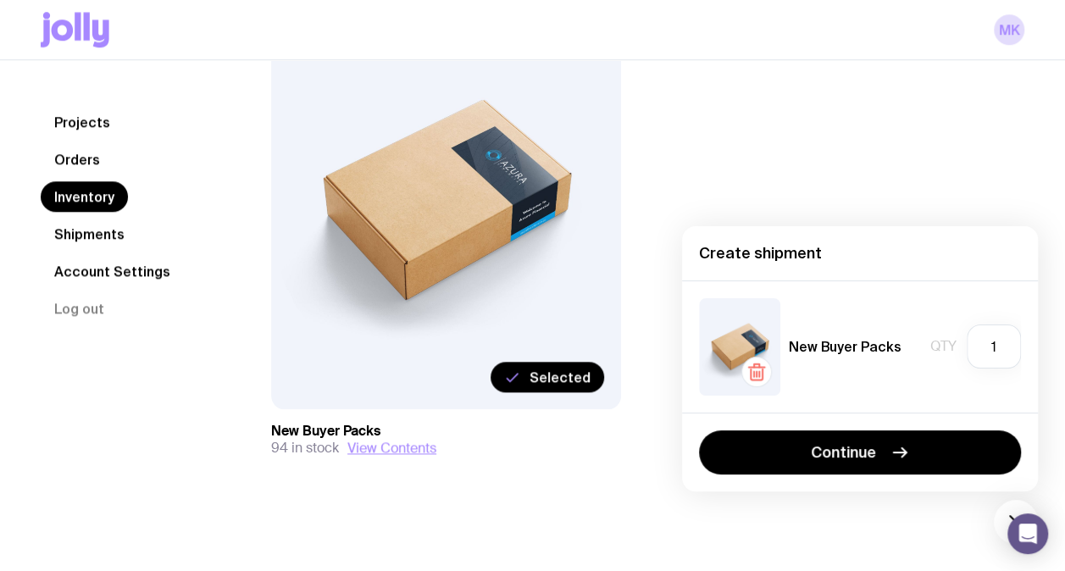
drag, startPoint x: 932, startPoint y: 452, endPoint x: 837, endPoint y: 471, distance: 96.7
click at [928, 453] on button "Continue" at bounding box center [860, 452] width 322 height 44
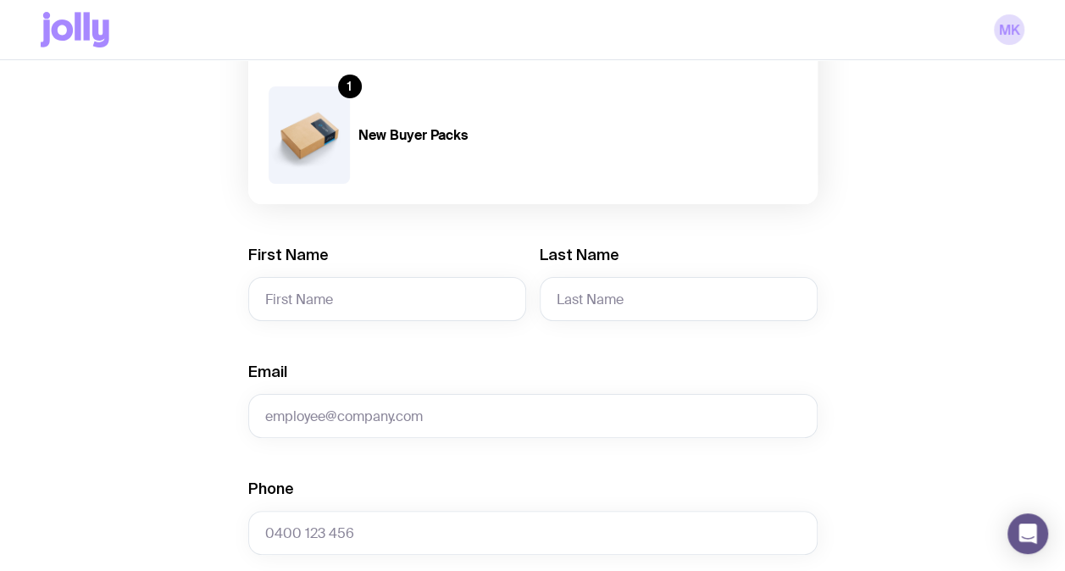
scroll to position [169, 0]
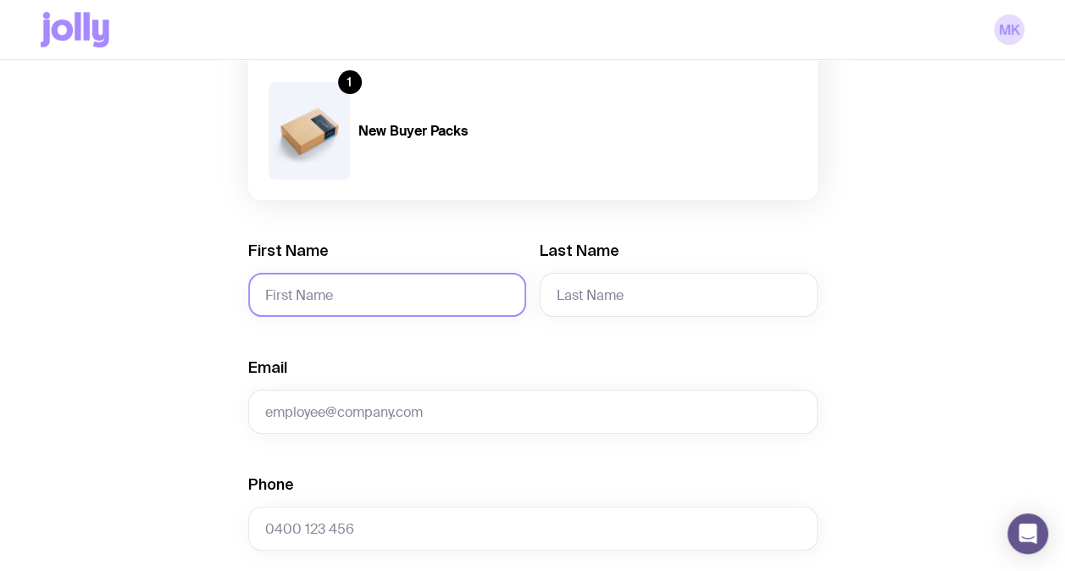
click at [340, 298] on input "First Name" at bounding box center [387, 295] width 278 height 44
type input "[PERSON_NAME]"
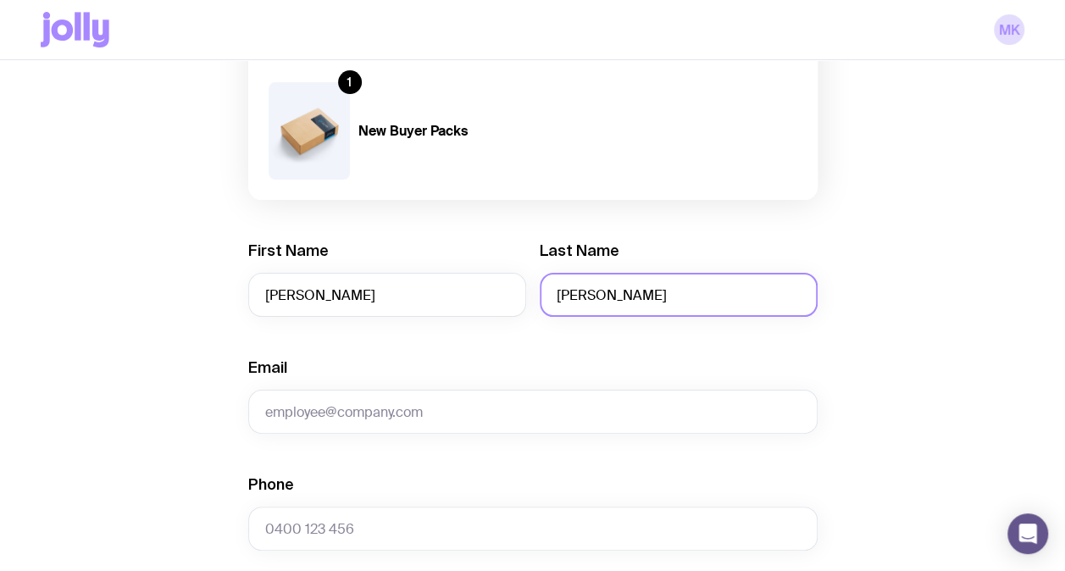
type input "[PERSON_NAME]"
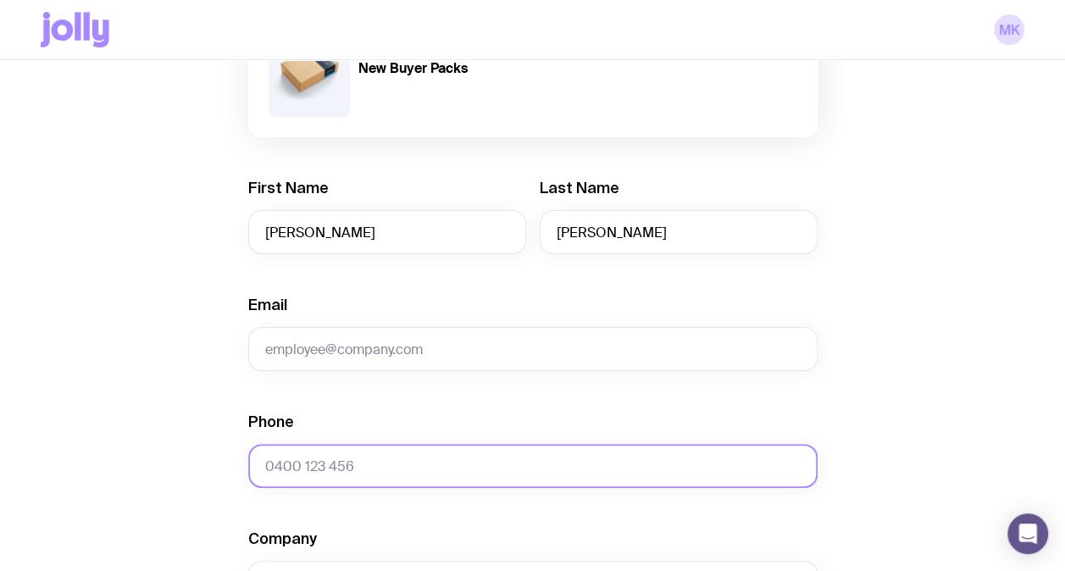
scroll to position [254, 0]
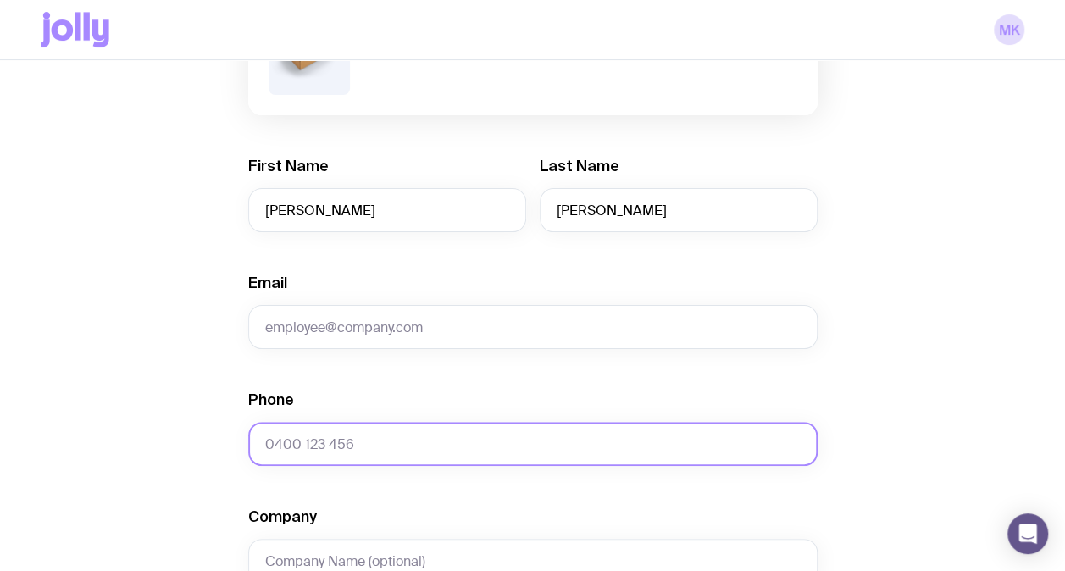
drag, startPoint x: 373, startPoint y: 451, endPoint x: 542, endPoint y: 440, distance: 169.8
click at [373, 451] on input "Phone" at bounding box center [532, 444] width 569 height 44
paste input "0405 109 244"
type input "0405 109 244"
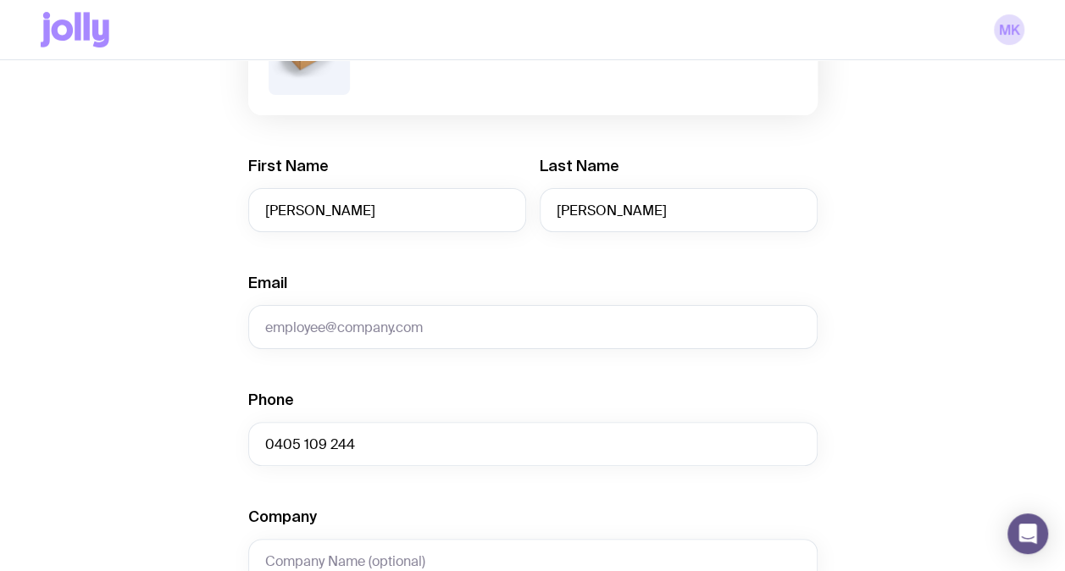
click at [972, 388] on div "Create shipment Shipment details 1 New Buyer Packs First Name [PERSON_NAME] Las…" at bounding box center [532, 504] width 983 height 1288
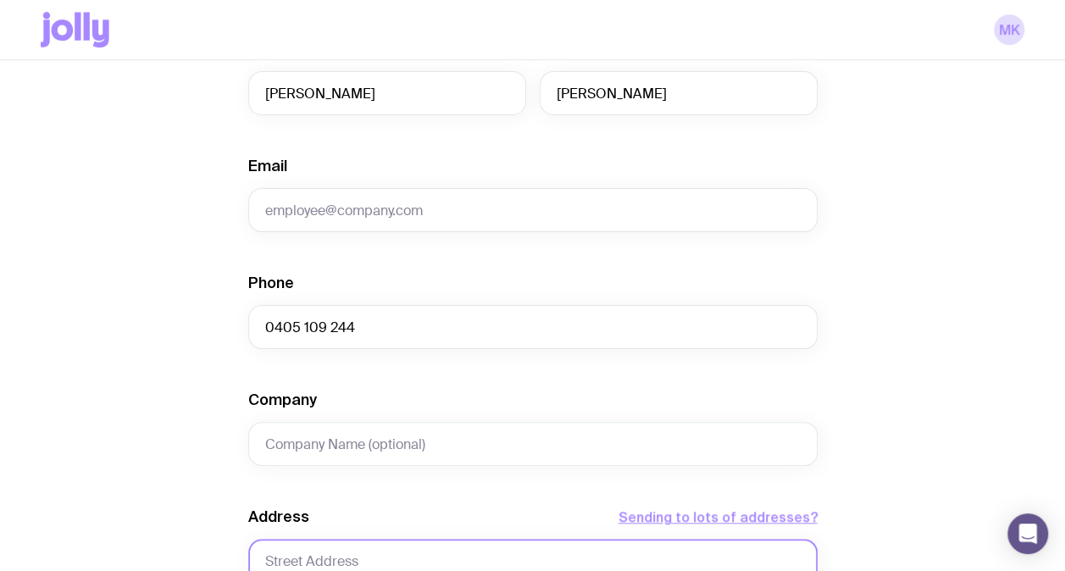
scroll to position [508, 0]
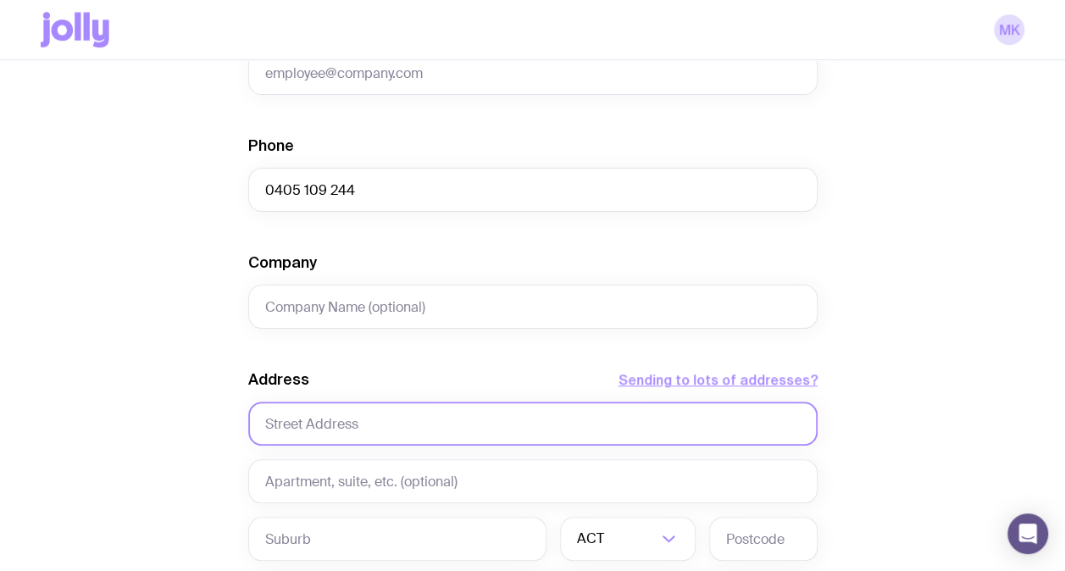
drag, startPoint x: 347, startPoint y: 425, endPoint x: 388, endPoint y: 410, distance: 43.4
click at [349, 425] on input "text" at bounding box center [532, 423] width 569 height 44
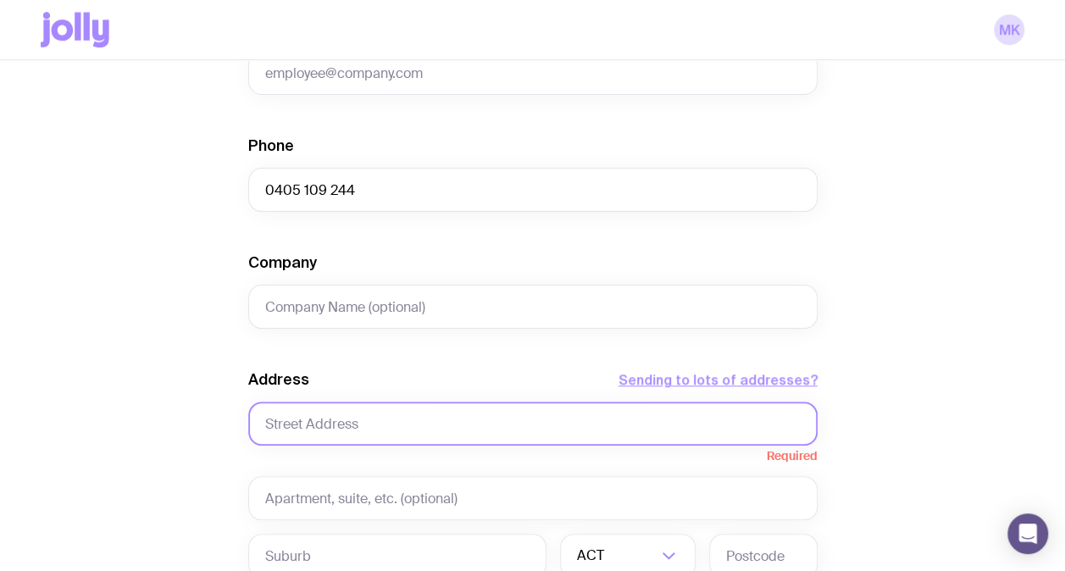
click at [348, 436] on input "text" at bounding box center [532, 423] width 569 height 44
paste input "[STREET_ADDRESS],"
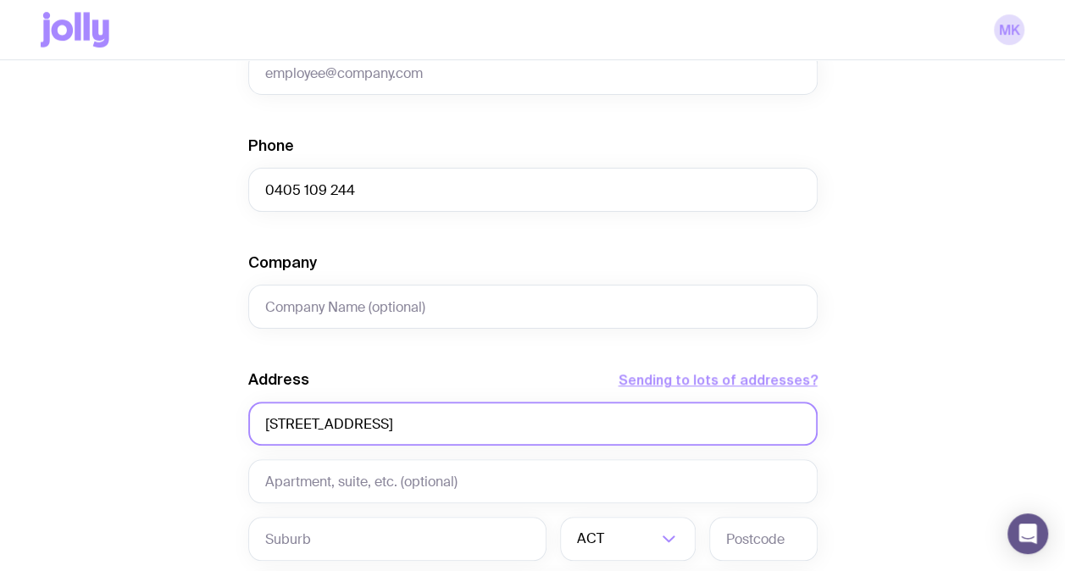
type input "[STREET_ADDRESS]"
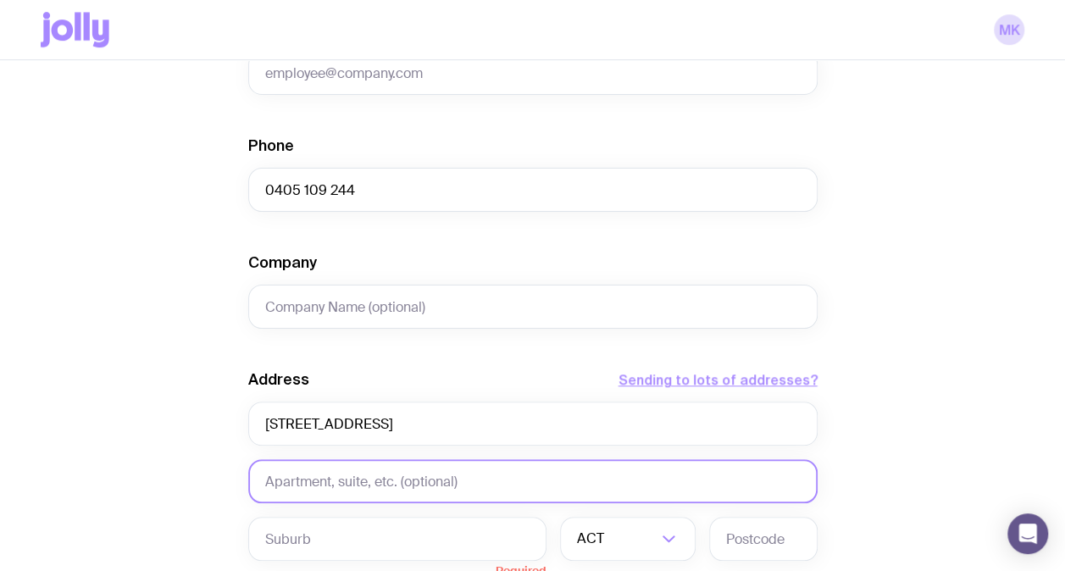
click at [365, 468] on input "text" at bounding box center [532, 481] width 569 height 44
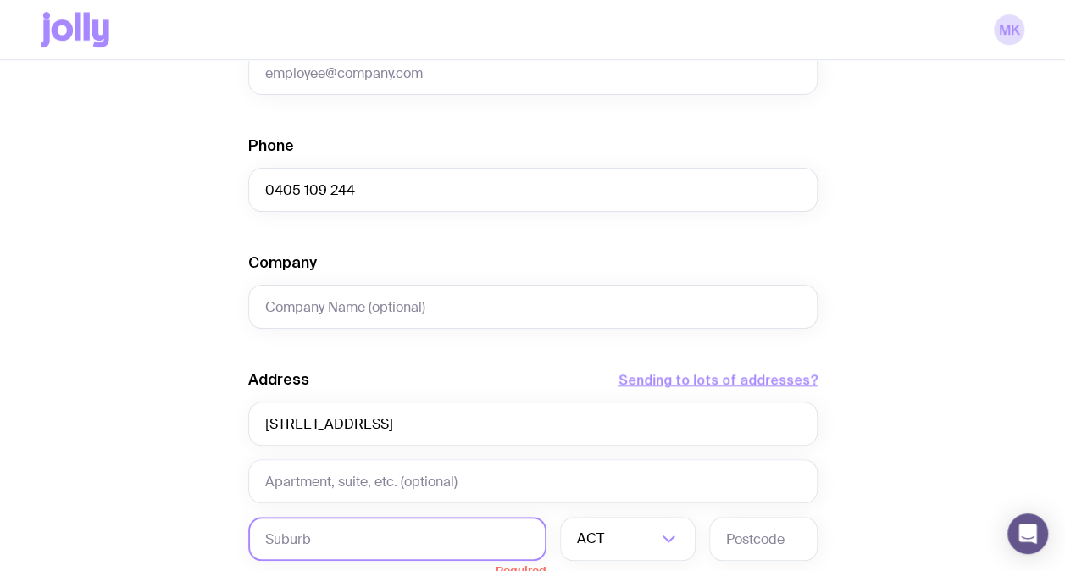
click at [313, 535] on input "text" at bounding box center [397, 539] width 298 height 44
paste input "BUNDANOO"
type input "BUNDANOOn"
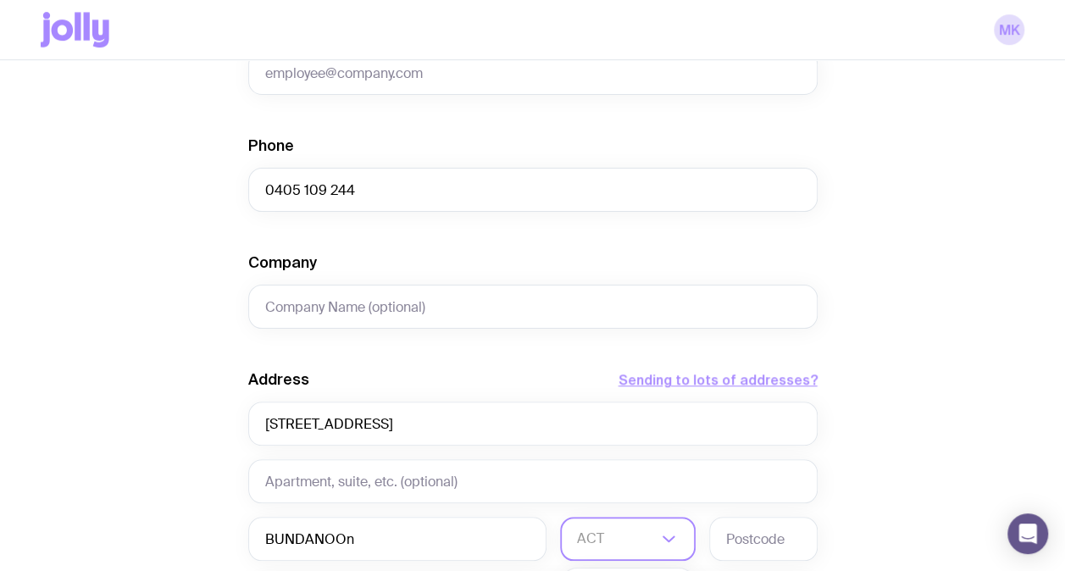
click at [579, 546] on div "ACT" at bounding box center [609, 539] width 98 height 44
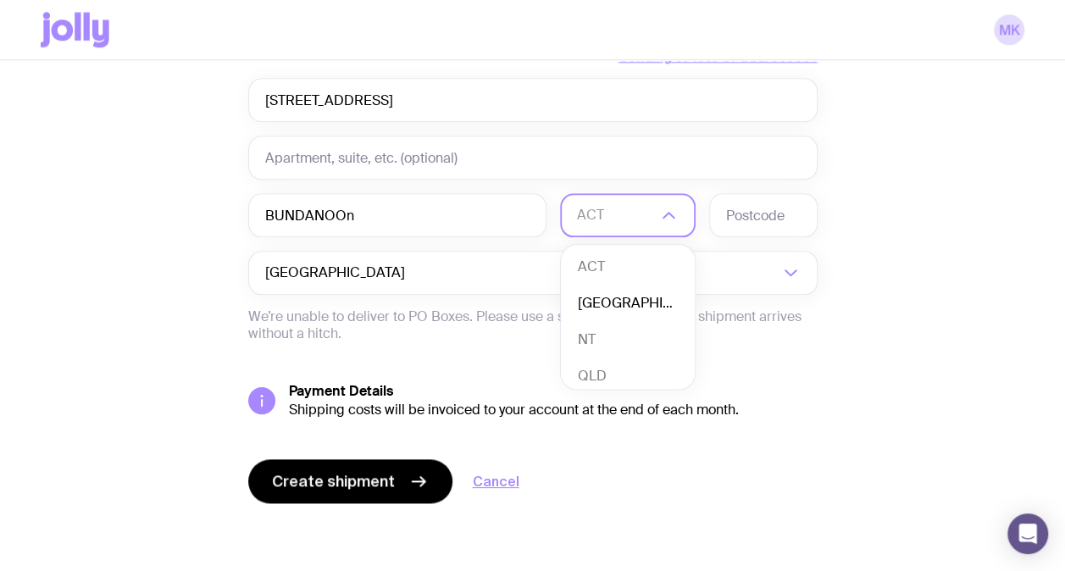
drag, startPoint x: 603, startPoint y: 304, endPoint x: 617, endPoint y: 302, distance: 13.8
click at [608, 302] on li "[GEOGRAPHIC_DATA]" at bounding box center [628, 303] width 134 height 36
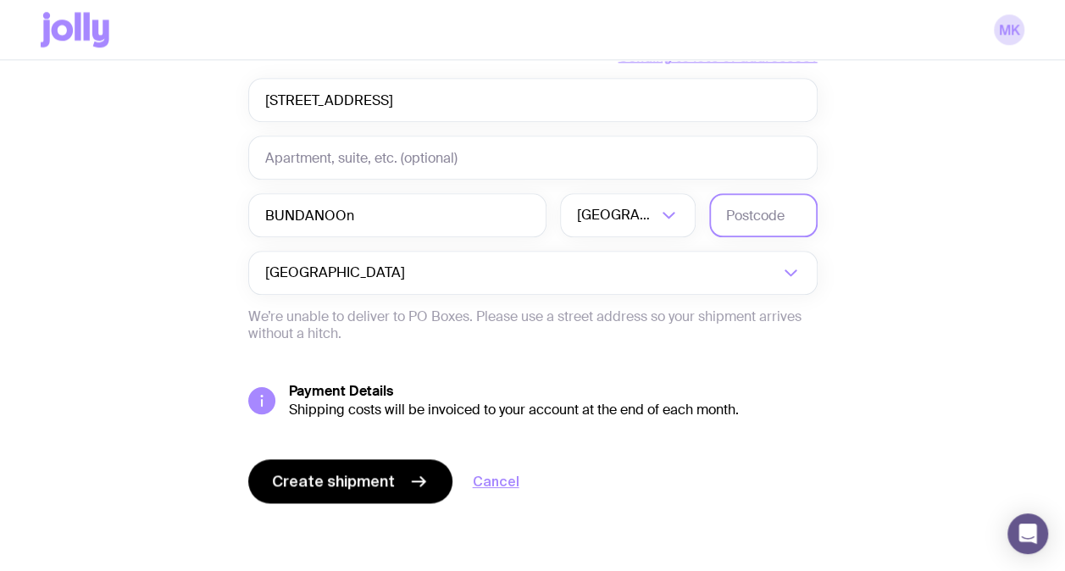
click at [768, 208] on input "text" at bounding box center [763, 215] width 108 height 44
type input "2578"
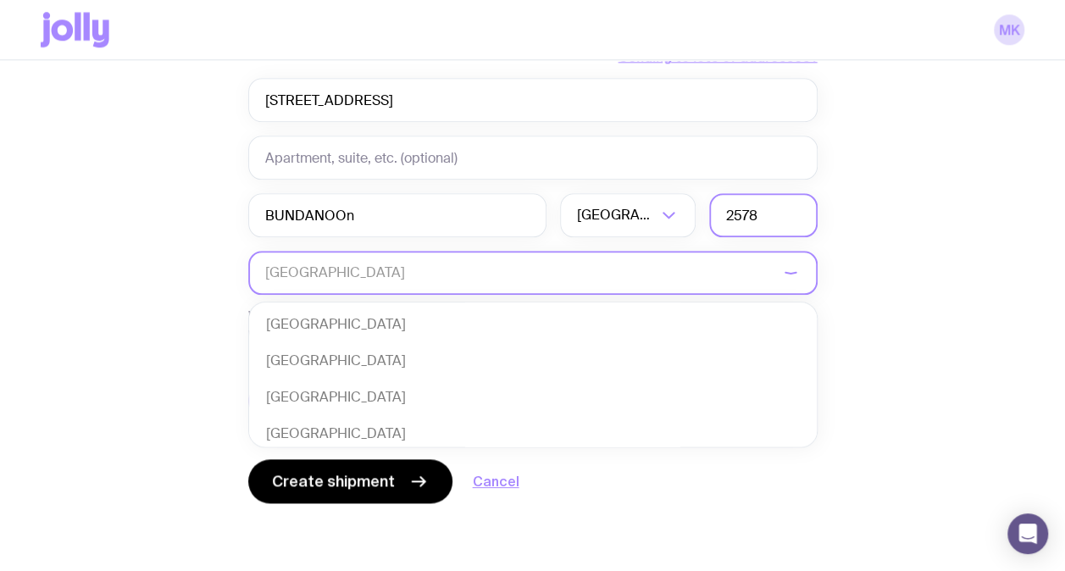
scroll to position [366, 0]
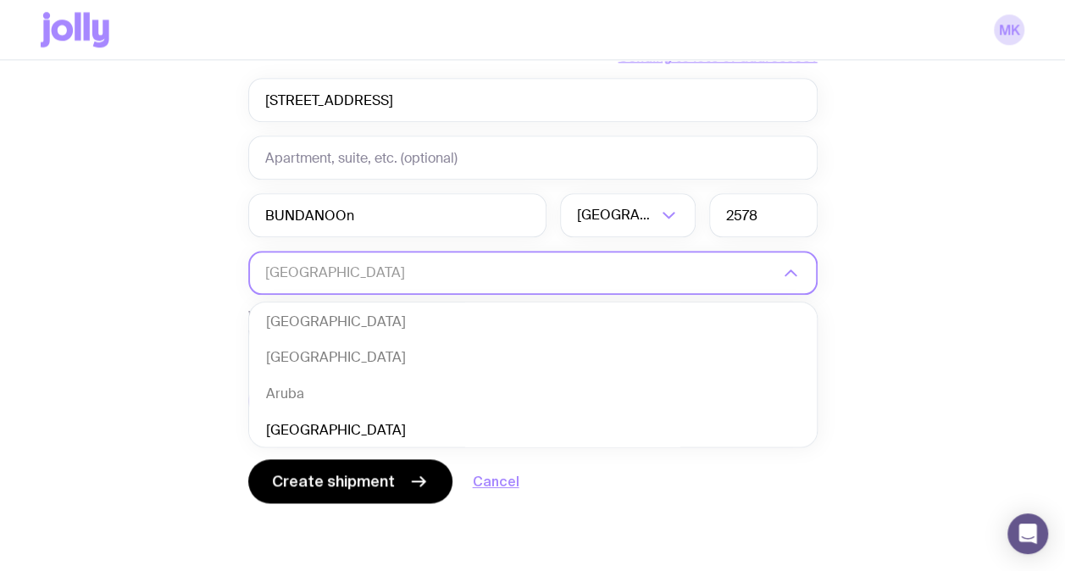
click at [332, 425] on li "[GEOGRAPHIC_DATA]" at bounding box center [533, 431] width 568 height 36
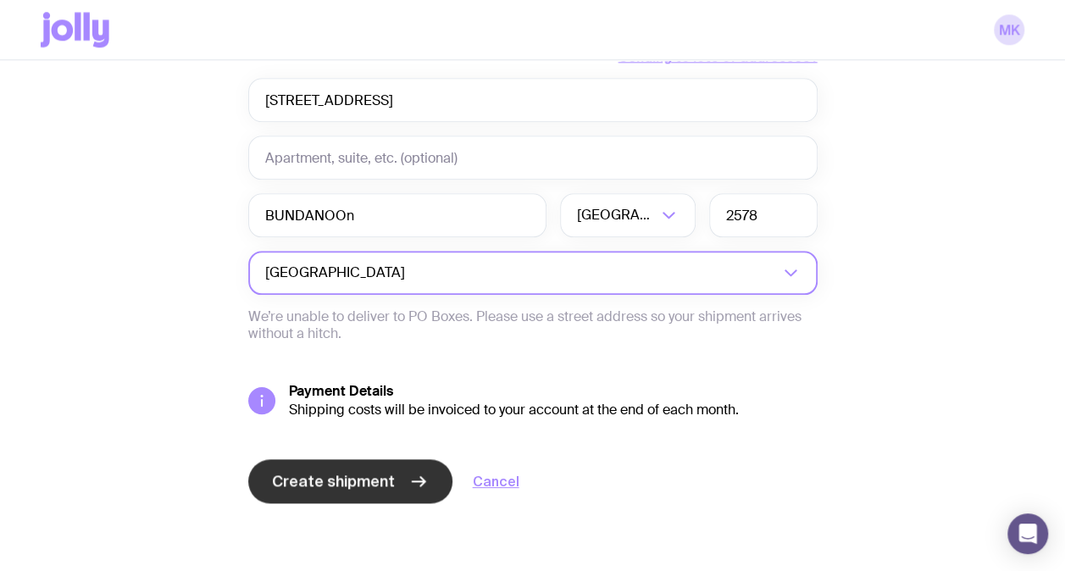
click at [313, 476] on span "Create shipment" at bounding box center [333, 481] width 123 height 20
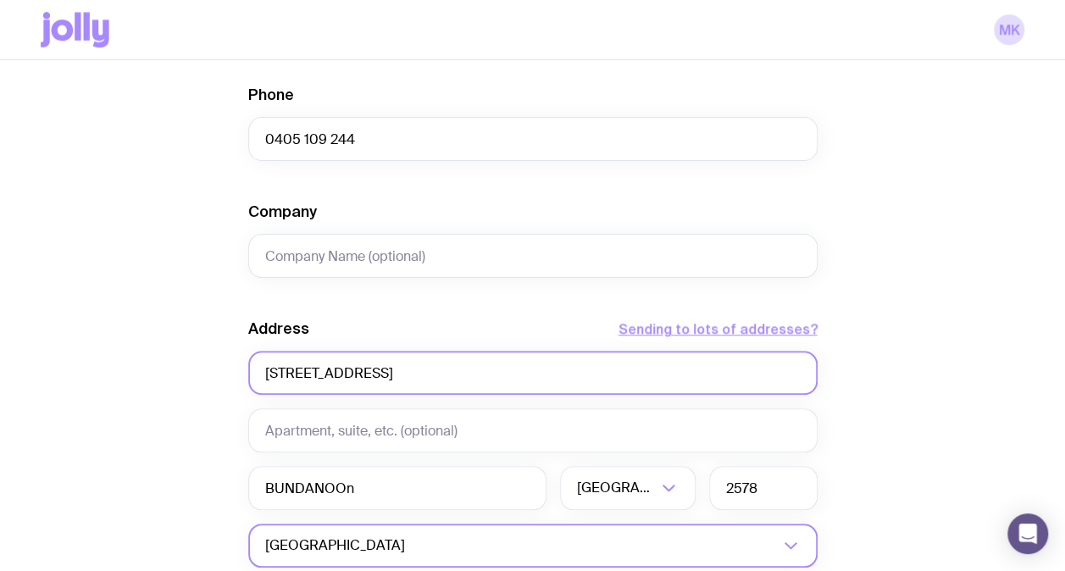
scroll to position [813, 0]
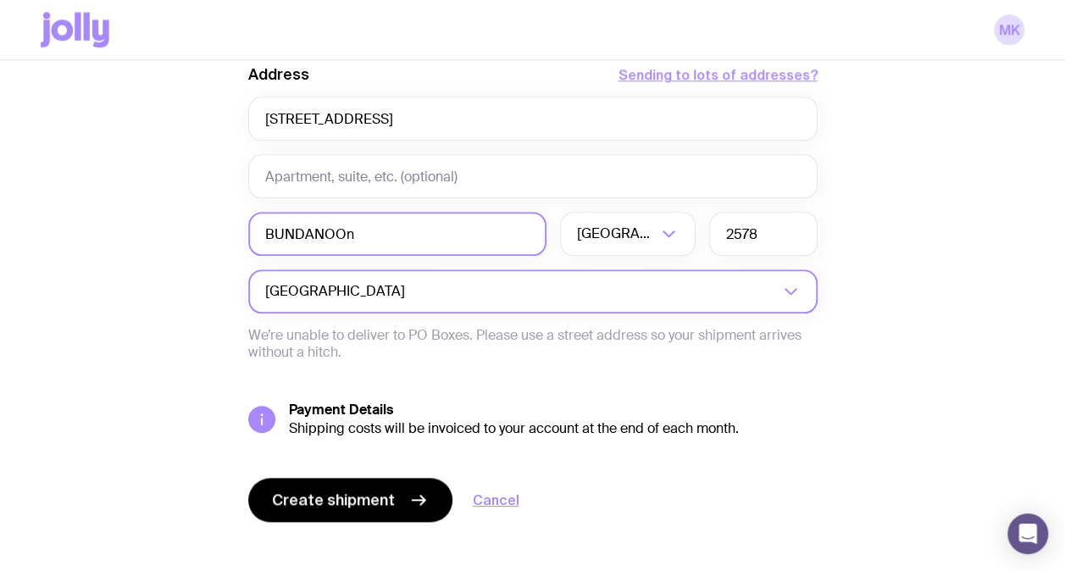
click at [391, 219] on input "BUNDANOOn" at bounding box center [397, 234] width 298 height 44
drag, startPoint x: 961, startPoint y: 291, endPoint x: 513, endPoint y: 409, distance: 462.5
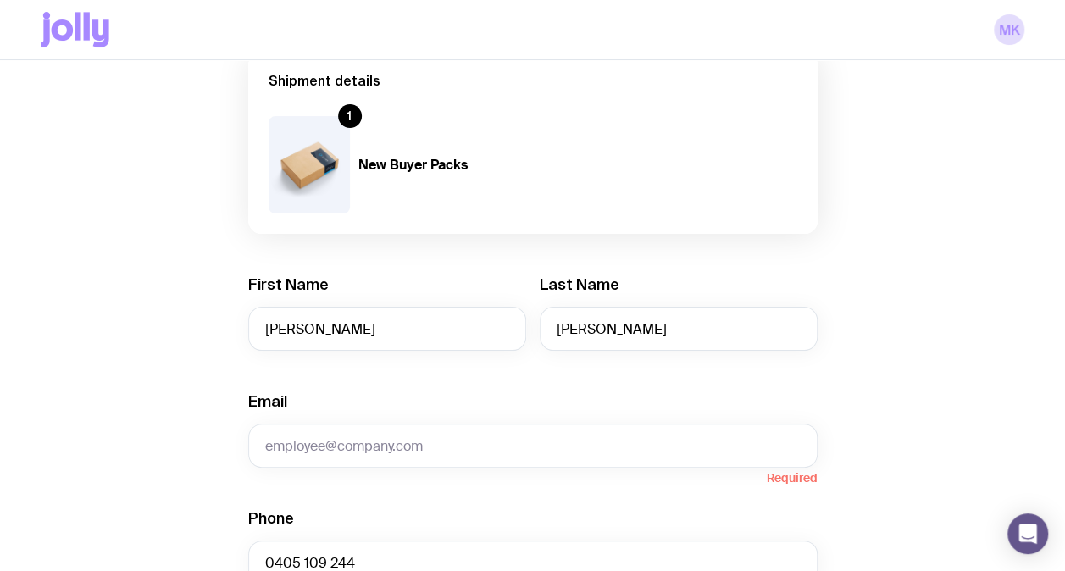
scroll to position [136, 0]
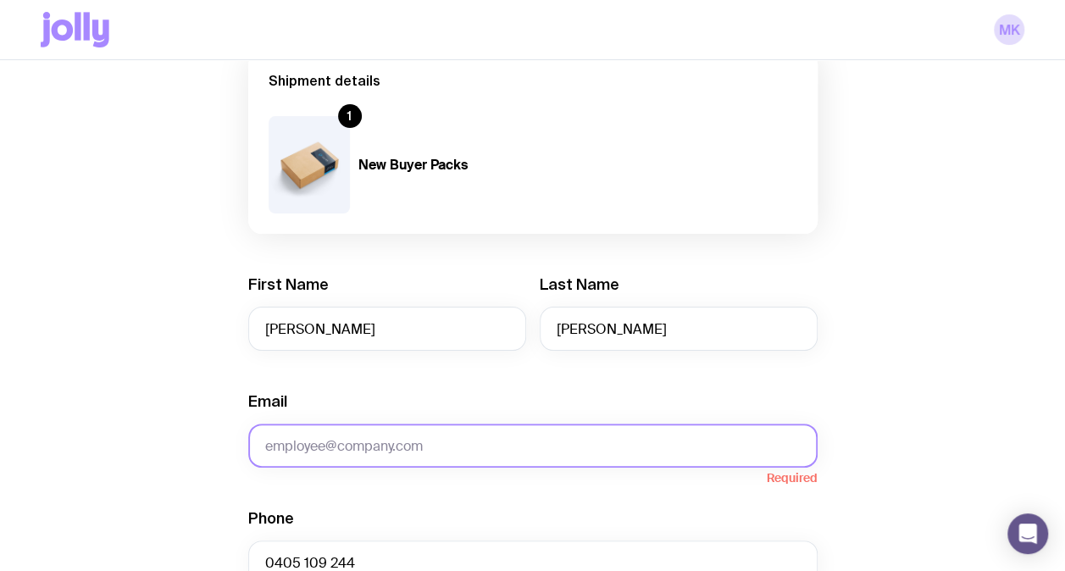
click at [507, 449] on input "Email" at bounding box center [532, 446] width 569 height 44
drag, startPoint x: 376, startPoint y: 444, endPoint x: 568, endPoint y: 444, distance: 191.4
click at [376, 444] on input "Email" at bounding box center [532, 446] width 569 height 44
paste input "[EMAIL_ADDRESS][DOMAIN_NAME]"
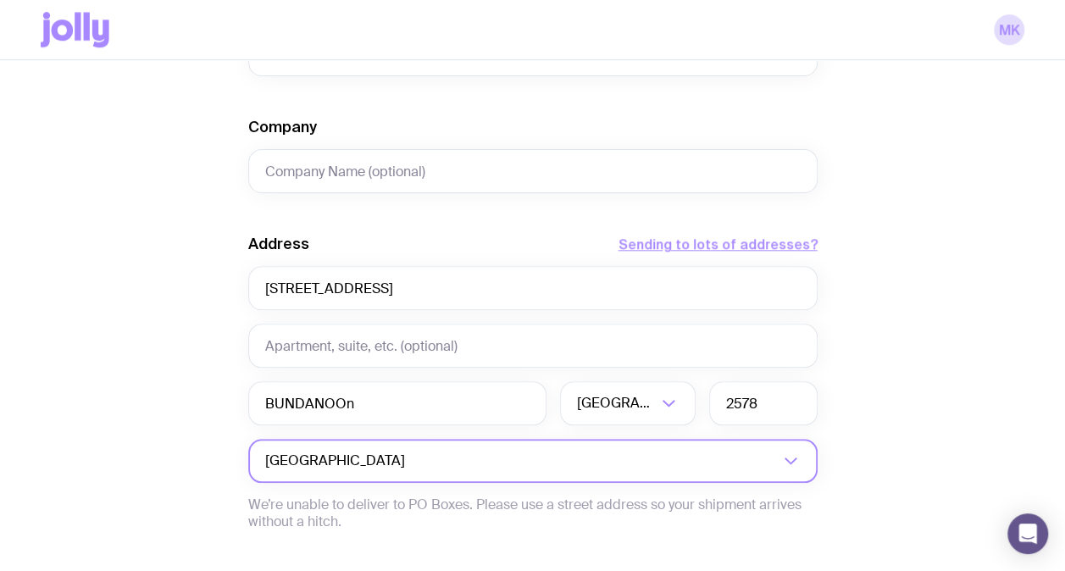
scroll to position [832, 0]
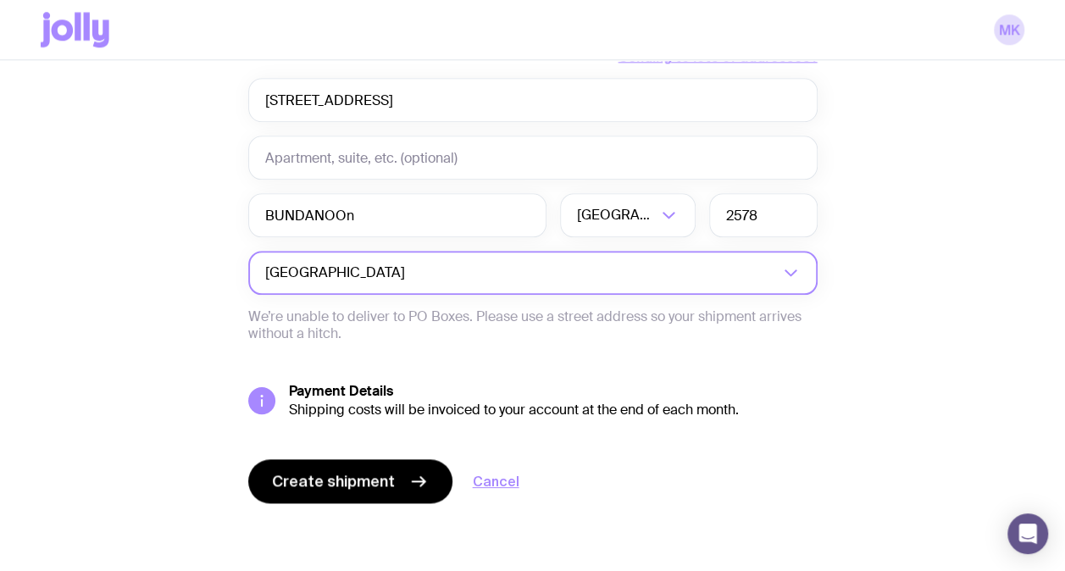
type input "[EMAIL_ADDRESS][DOMAIN_NAME]"
click at [377, 459] on div "Create shipment Cancel" at bounding box center [532, 481] width 569 height 44
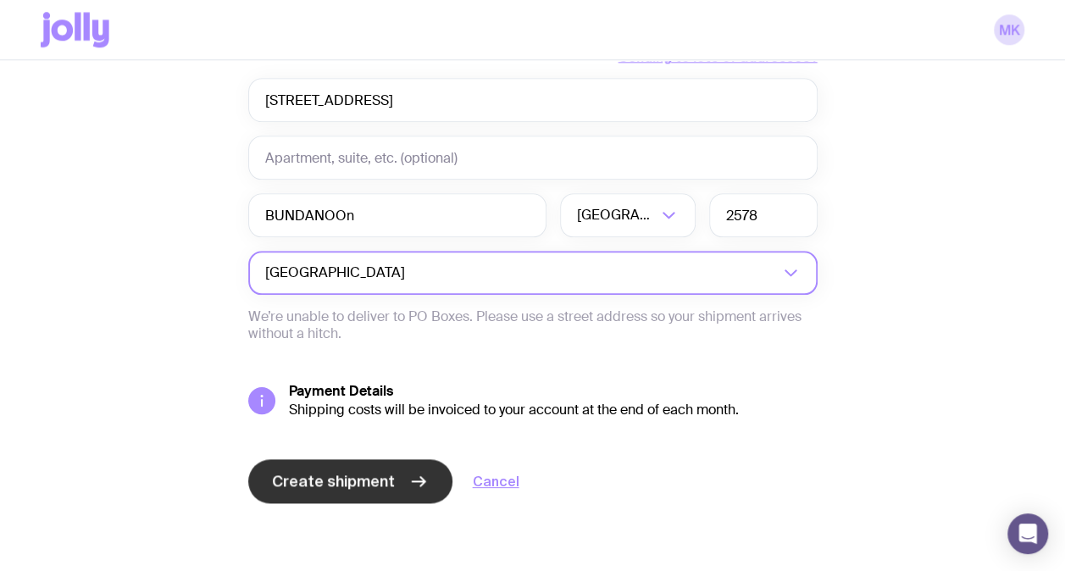
click at [329, 479] on span "Create shipment" at bounding box center [333, 481] width 123 height 20
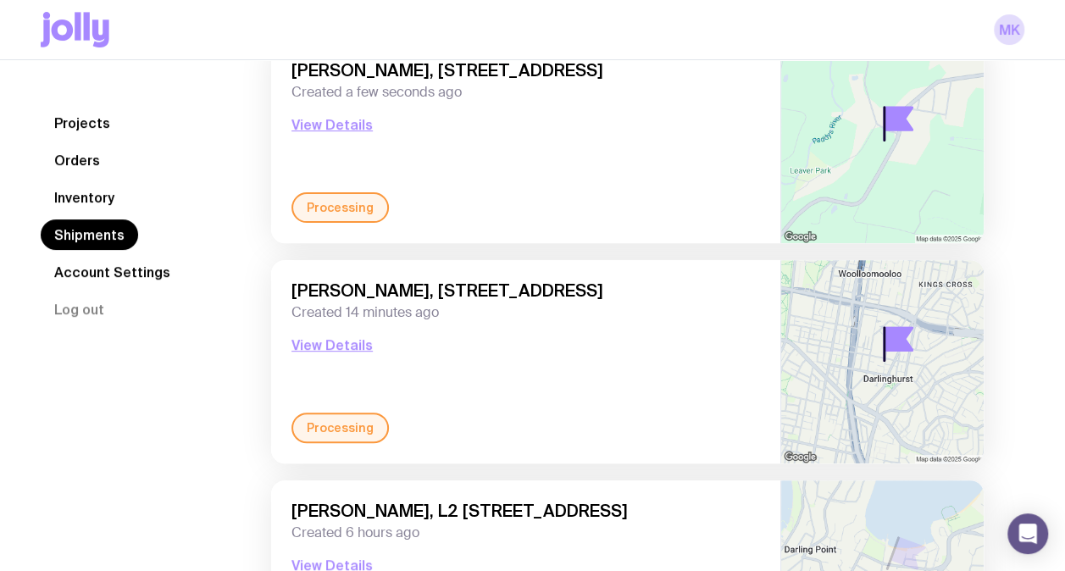
scroll to position [508, 0]
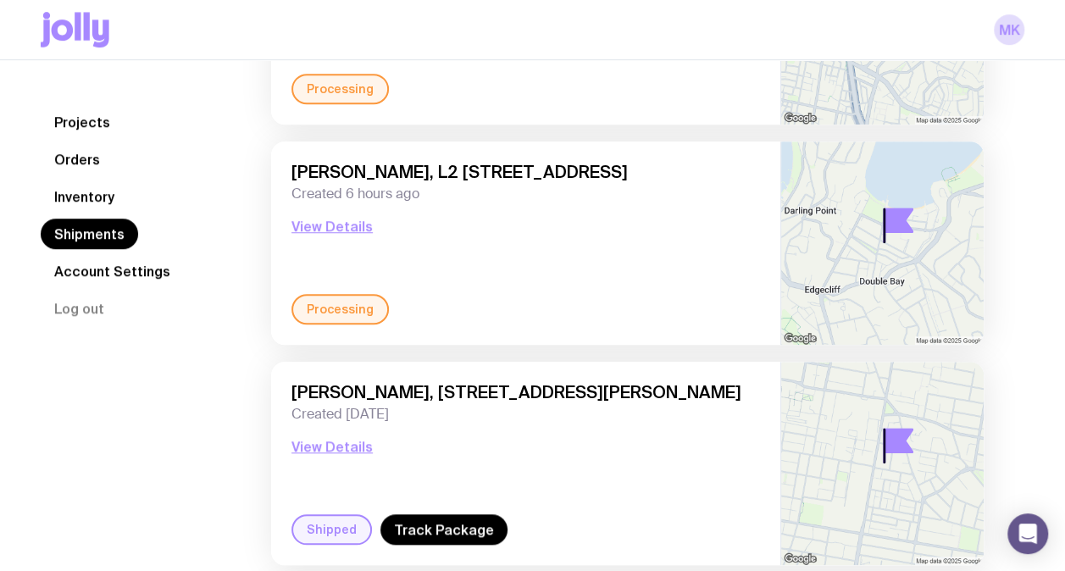
drag, startPoint x: 87, startPoint y: 193, endPoint x: 98, endPoint y: 195, distance: 11.1
click at [87, 195] on link "Inventory" at bounding box center [84, 197] width 87 height 30
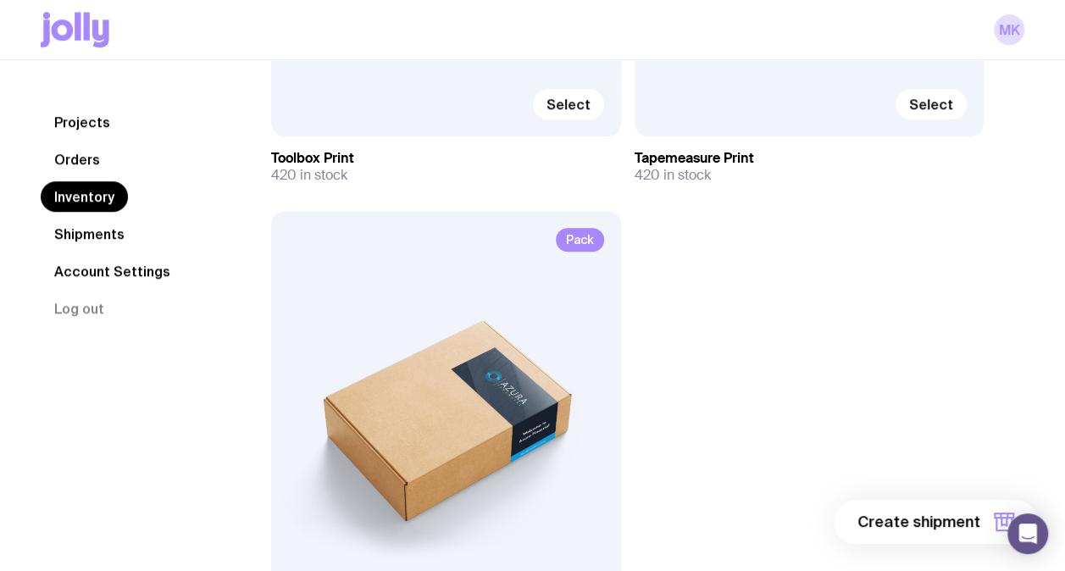
scroll to position [678, 0]
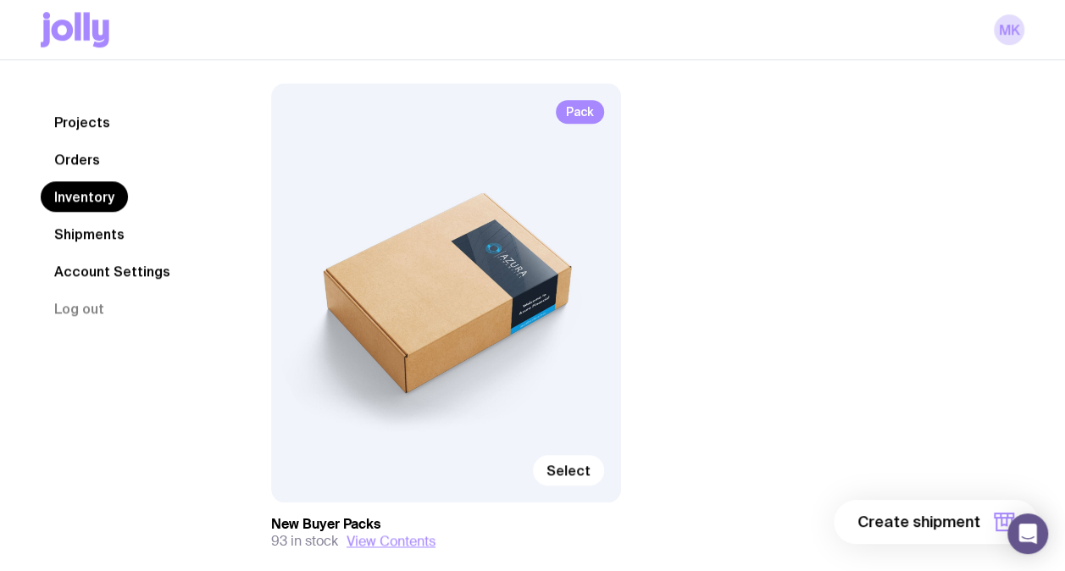
click at [77, 119] on link "Projects" at bounding box center [82, 123] width 83 height 30
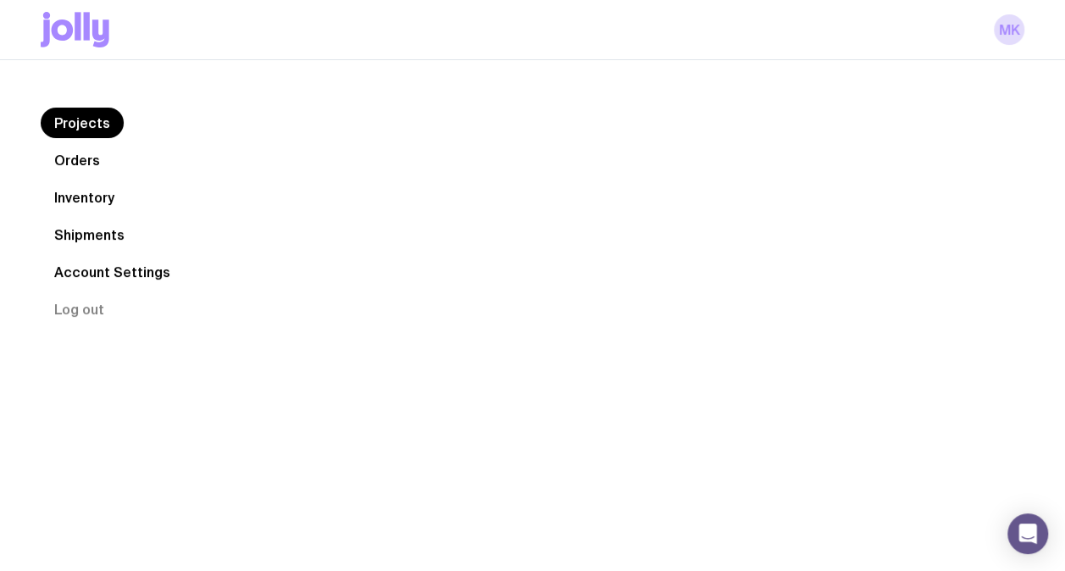
click at [71, 148] on link "Orders" at bounding box center [77, 160] width 73 height 30
